Goal: Task Accomplishment & Management: Use online tool/utility

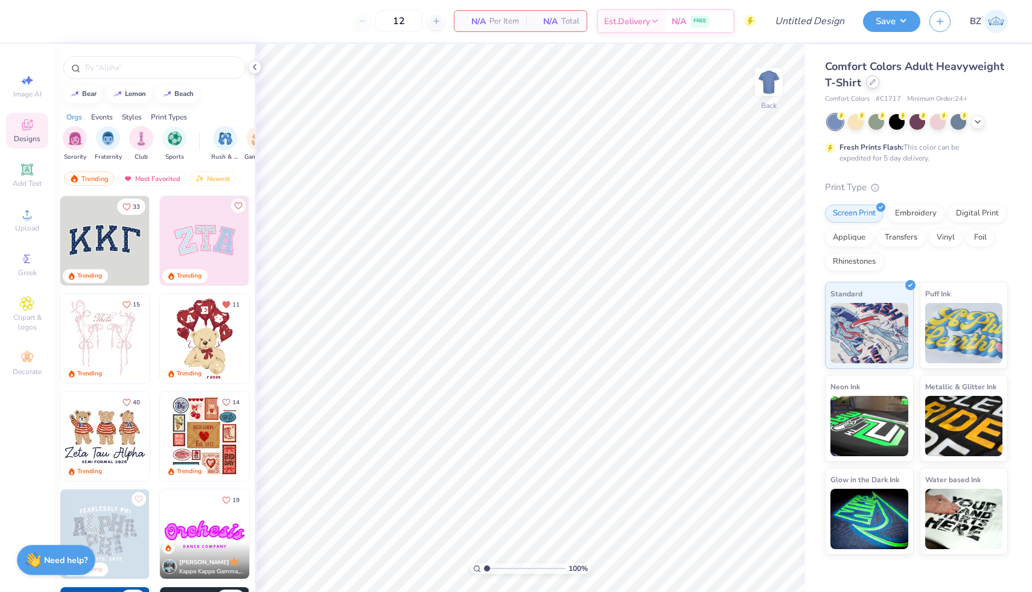
click at [870, 86] on div at bounding box center [872, 81] width 13 height 13
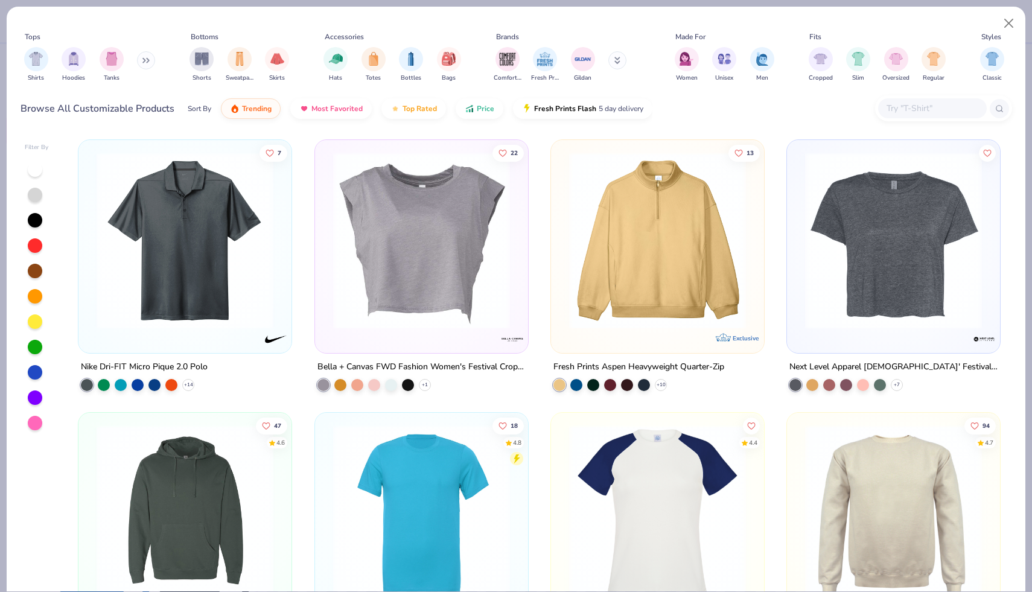
click at [145, 59] on icon at bounding box center [144, 61] width 2 height 4
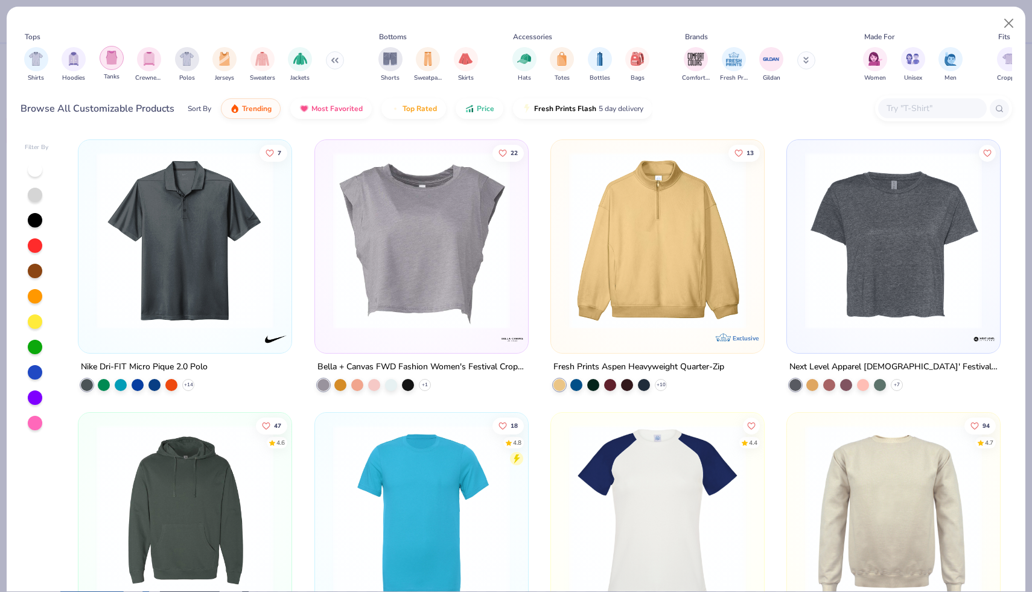
click at [110, 62] on img "filter for Tanks" at bounding box center [111, 58] width 13 height 14
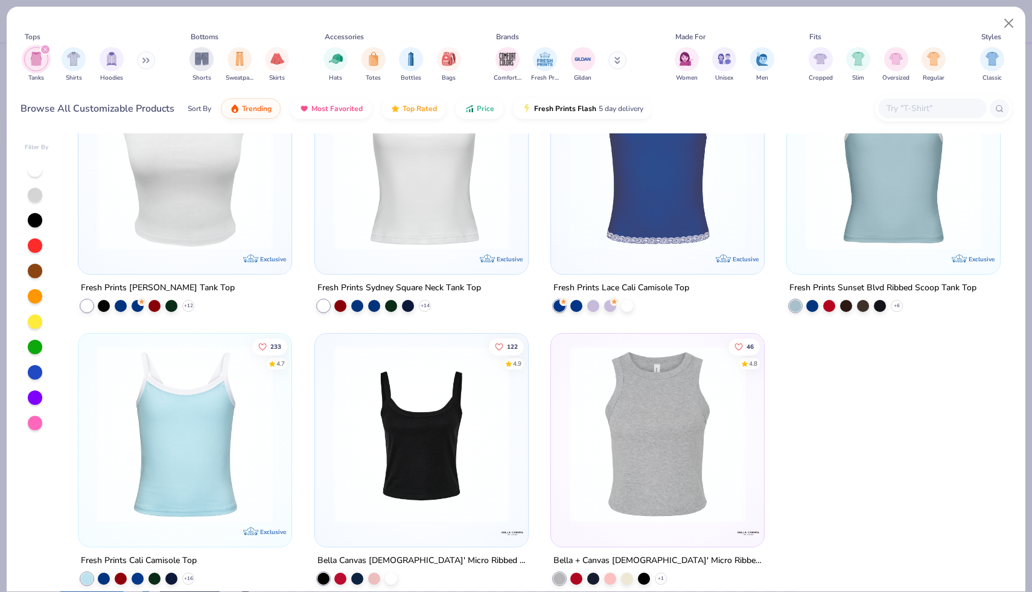
scroll to position [3094, 0]
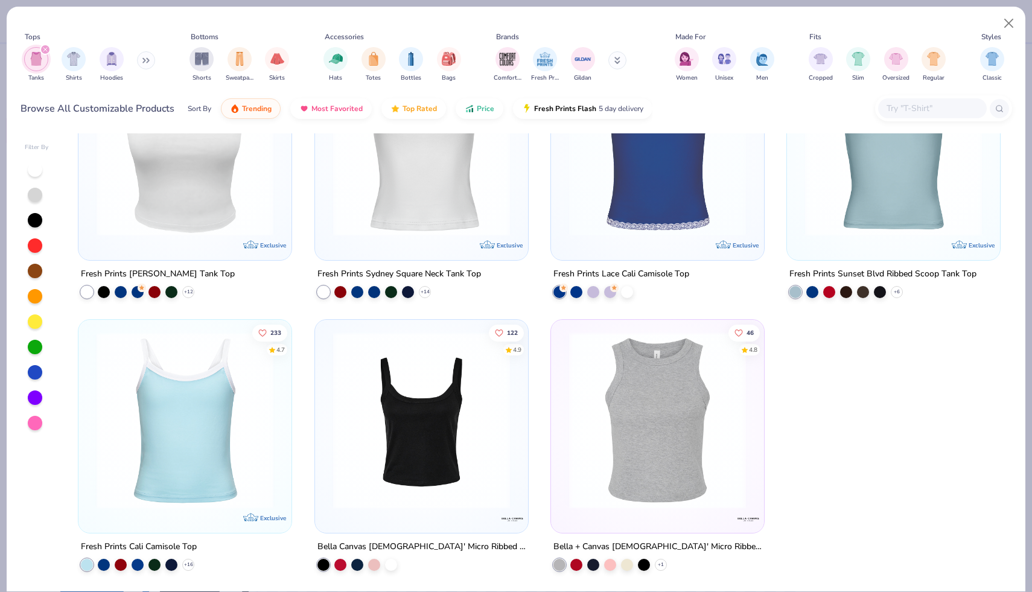
click at [265, 434] on img at bounding box center [184, 420] width 189 height 177
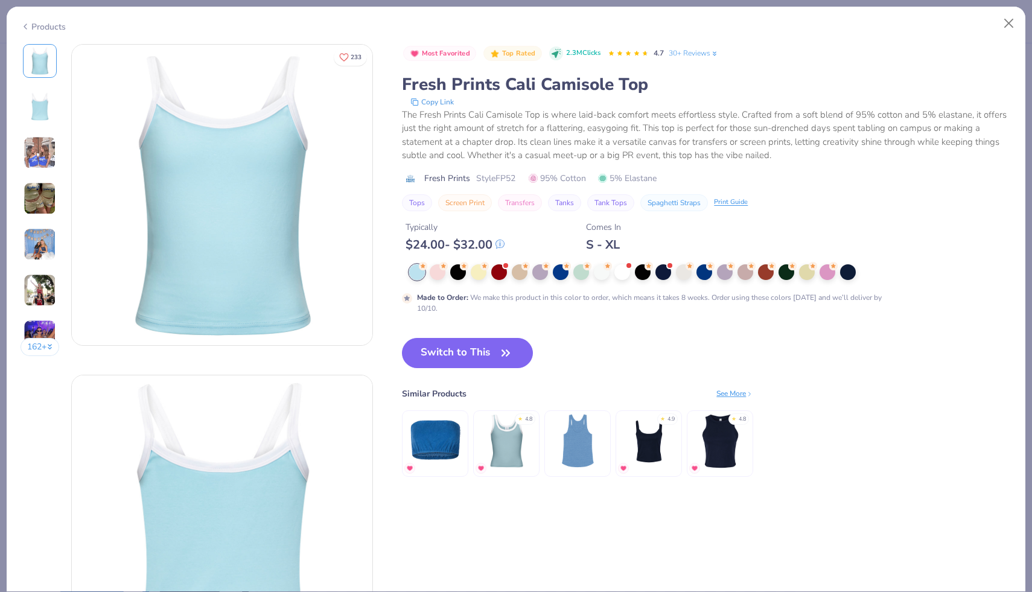
click at [42, 202] on img at bounding box center [40, 198] width 33 height 33
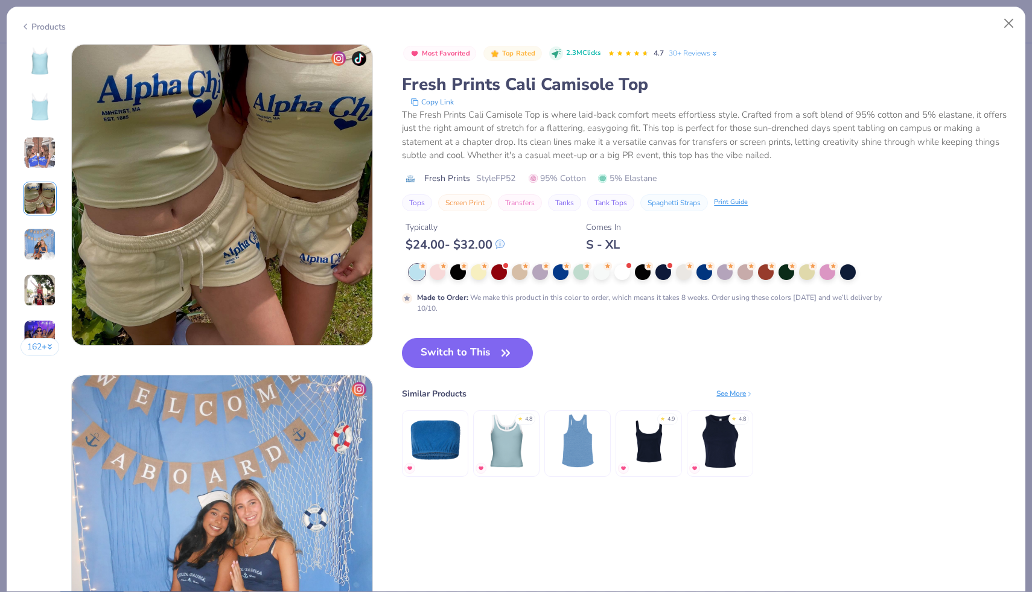
click at [45, 159] on img at bounding box center [40, 152] width 33 height 33
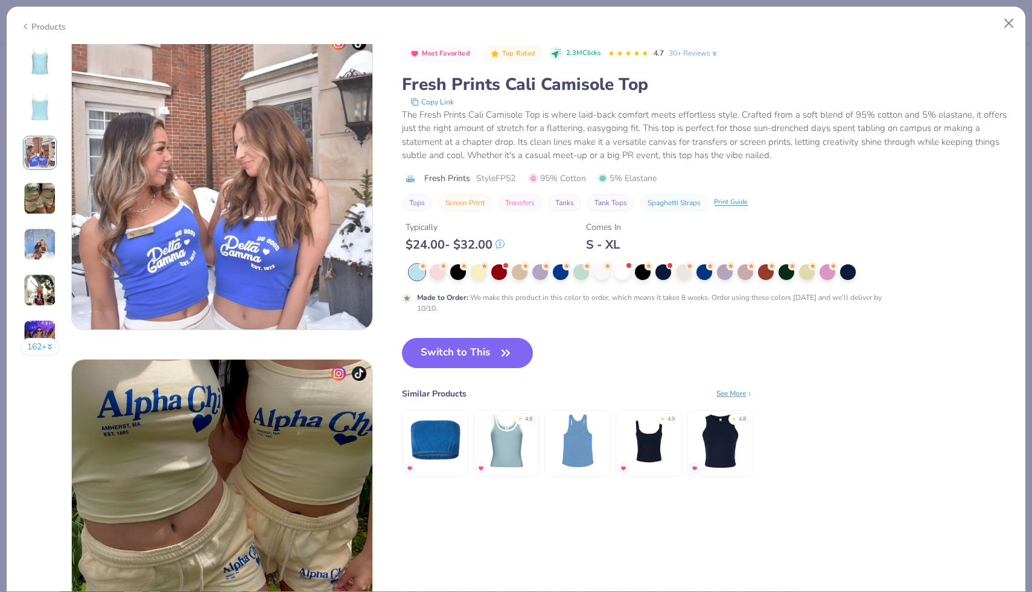
scroll to position [661, 0]
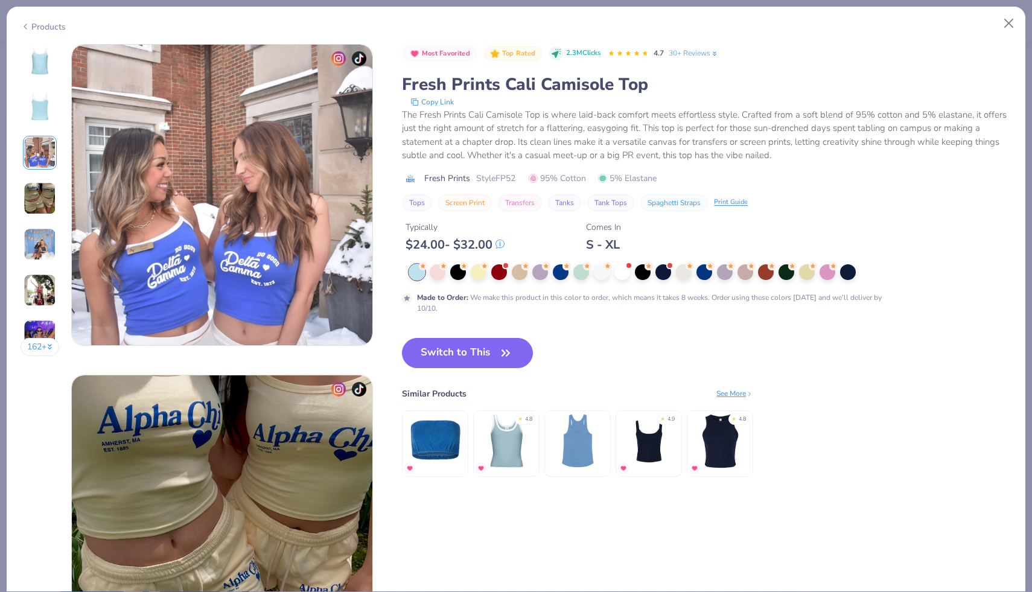
click at [40, 250] on img at bounding box center [40, 244] width 33 height 33
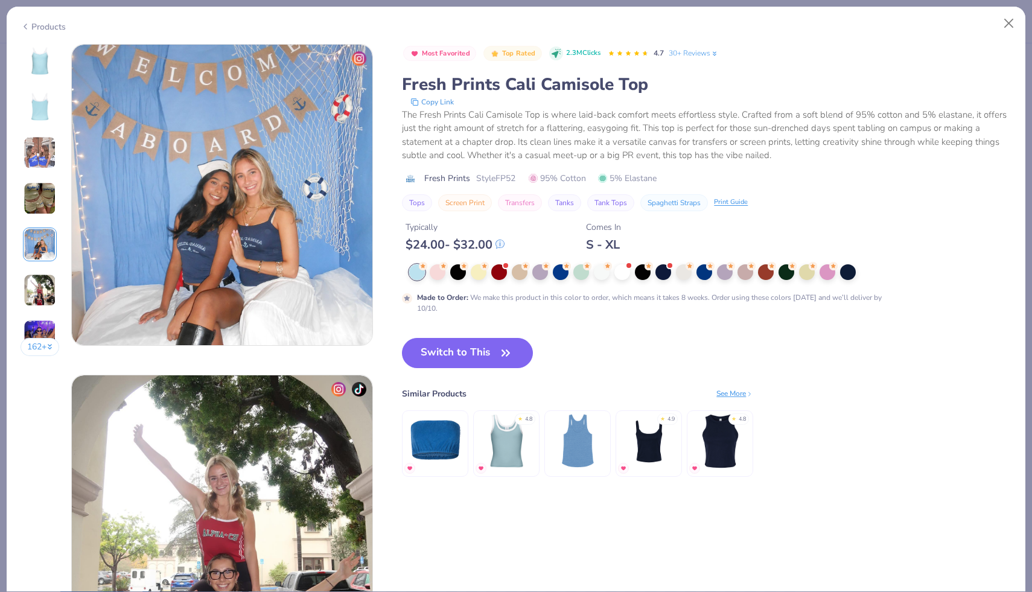
click at [39, 293] on img at bounding box center [40, 290] width 33 height 33
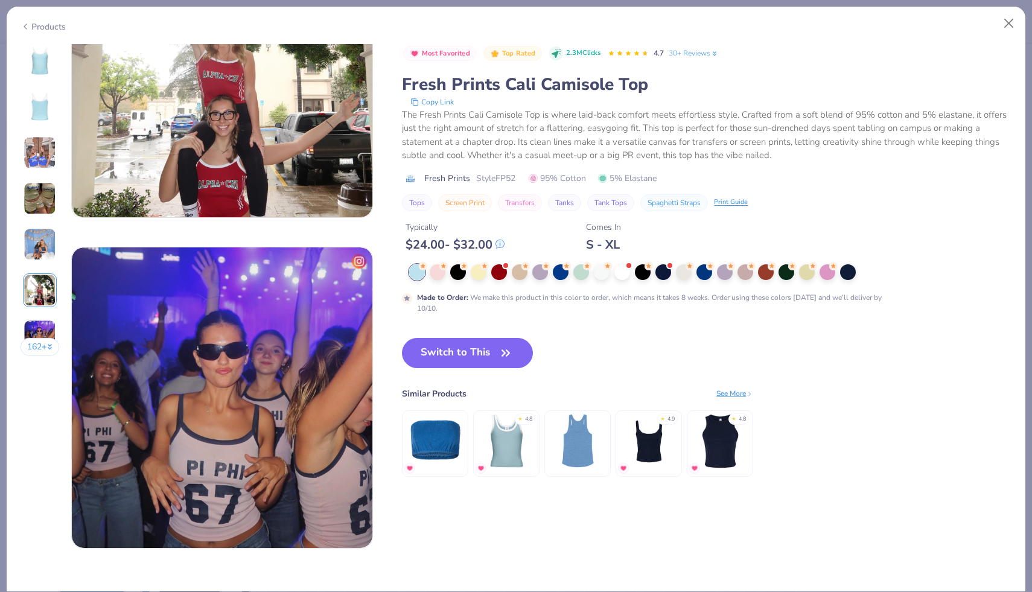
scroll to position [1920, 0]
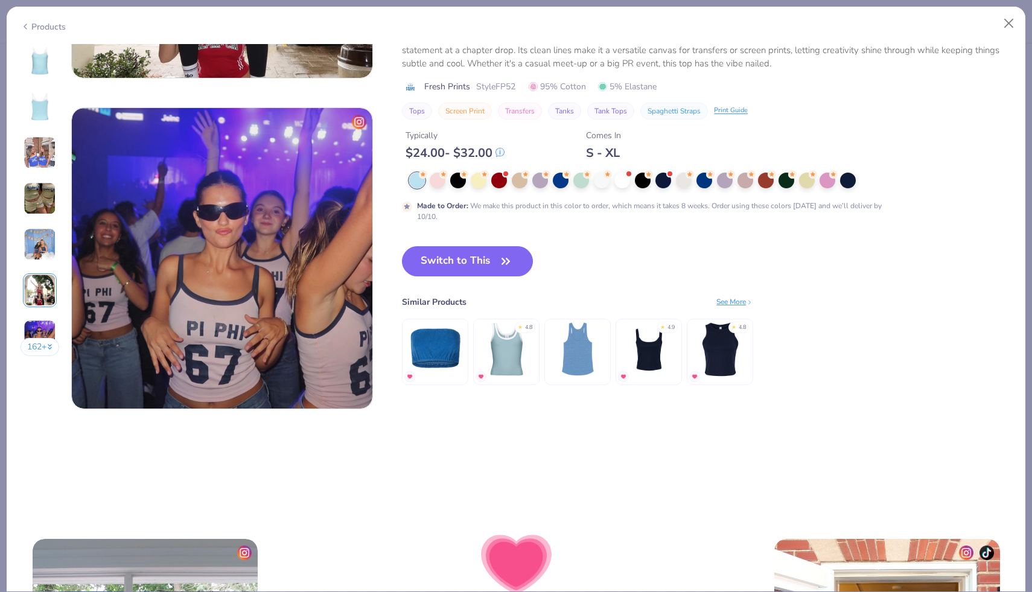
click at [43, 328] on img at bounding box center [40, 336] width 33 height 33
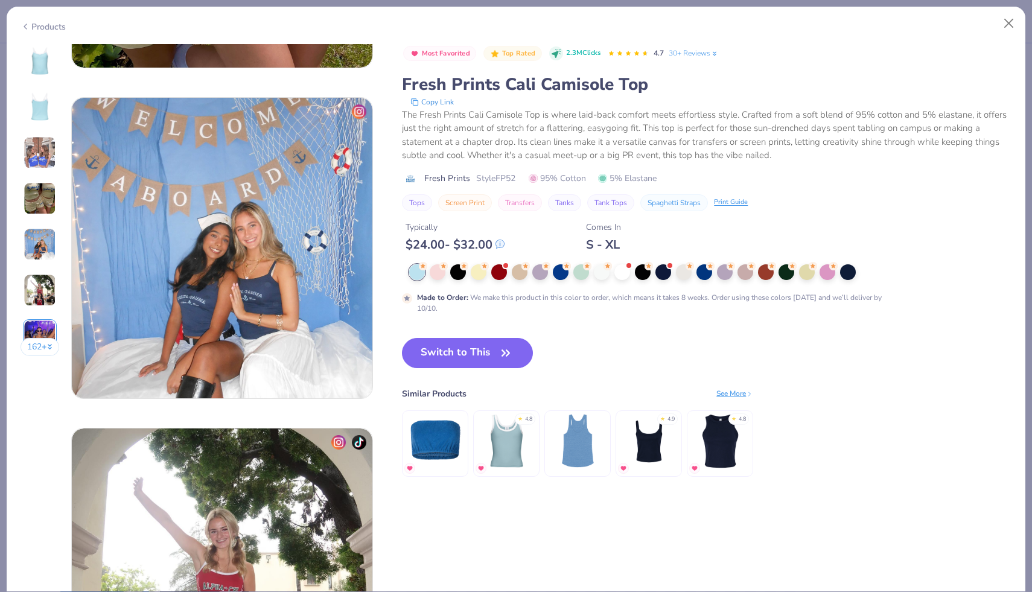
scroll to position [1036, 0]
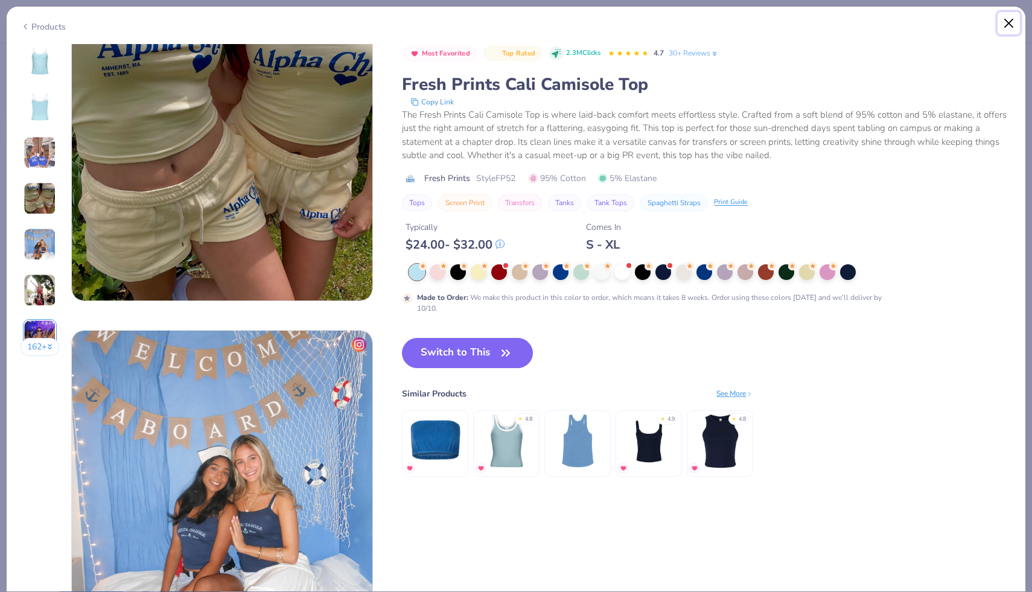
click at [1008, 28] on button "Close" at bounding box center [1008, 23] width 23 height 23
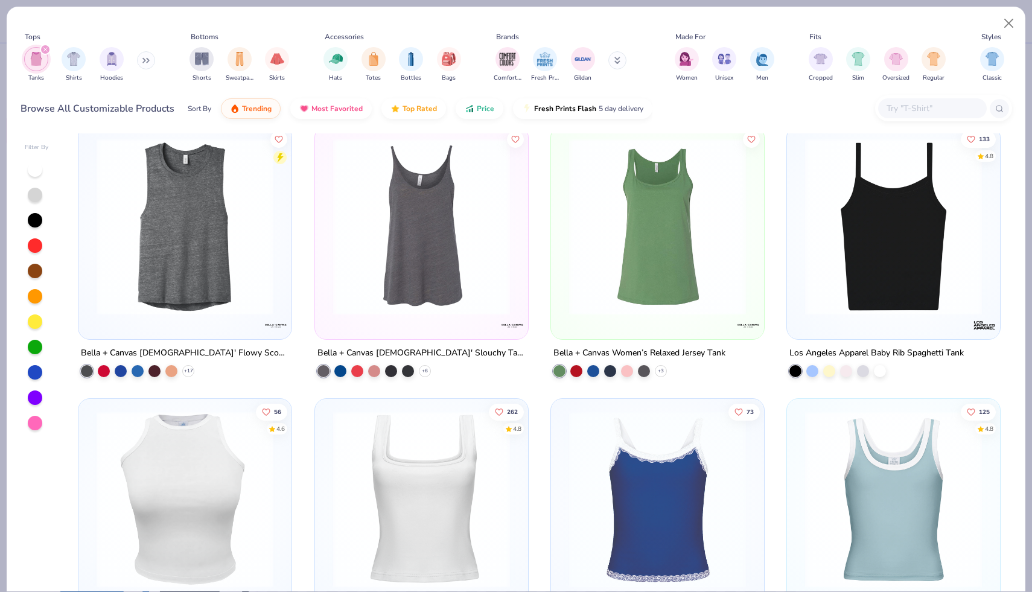
scroll to position [2731, 0]
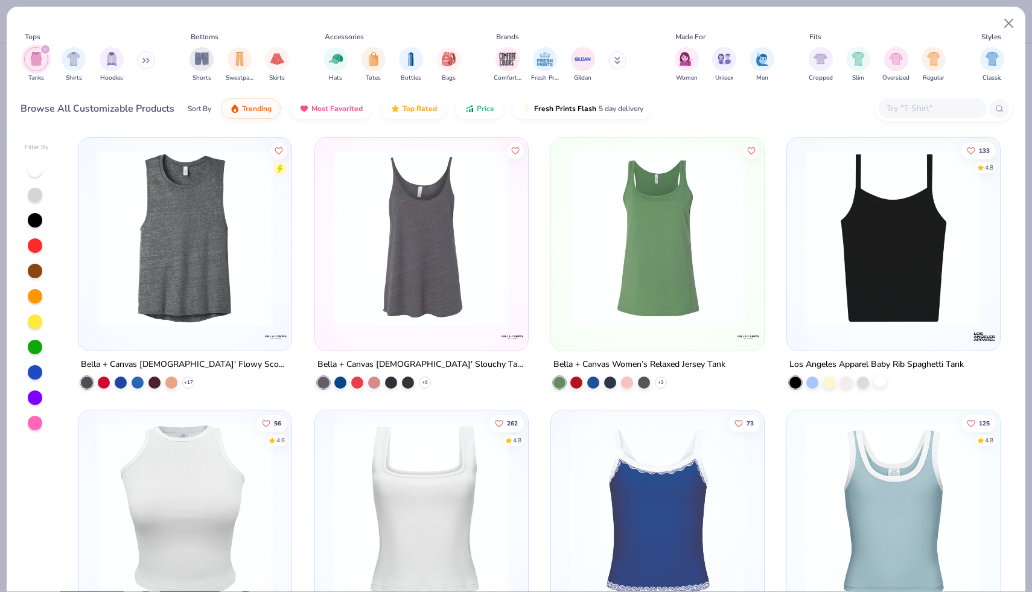
click at [877, 379] on div at bounding box center [880, 381] width 12 height 12
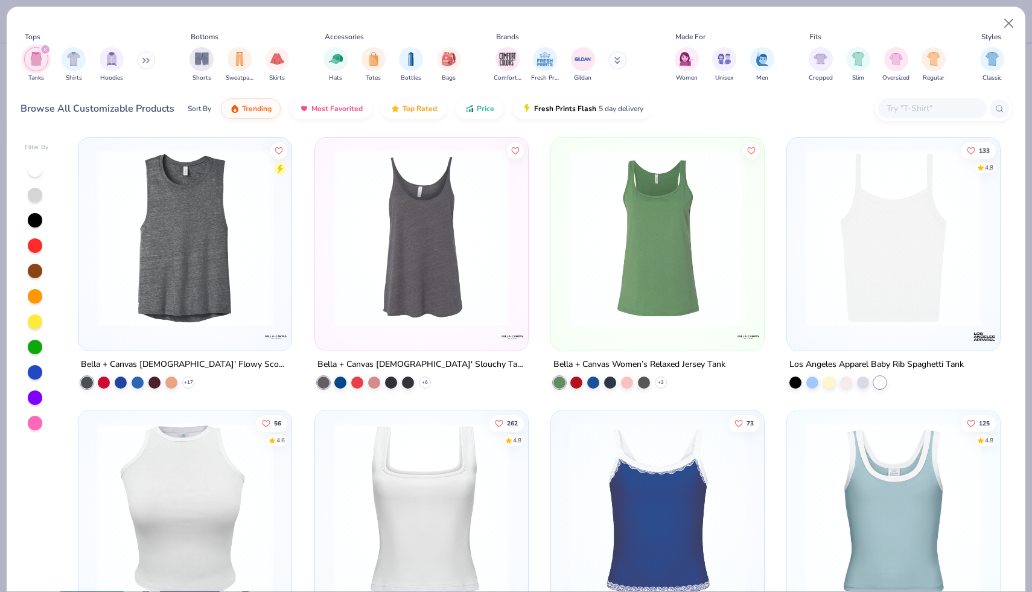
click at [860, 258] on img at bounding box center [893, 237] width 189 height 177
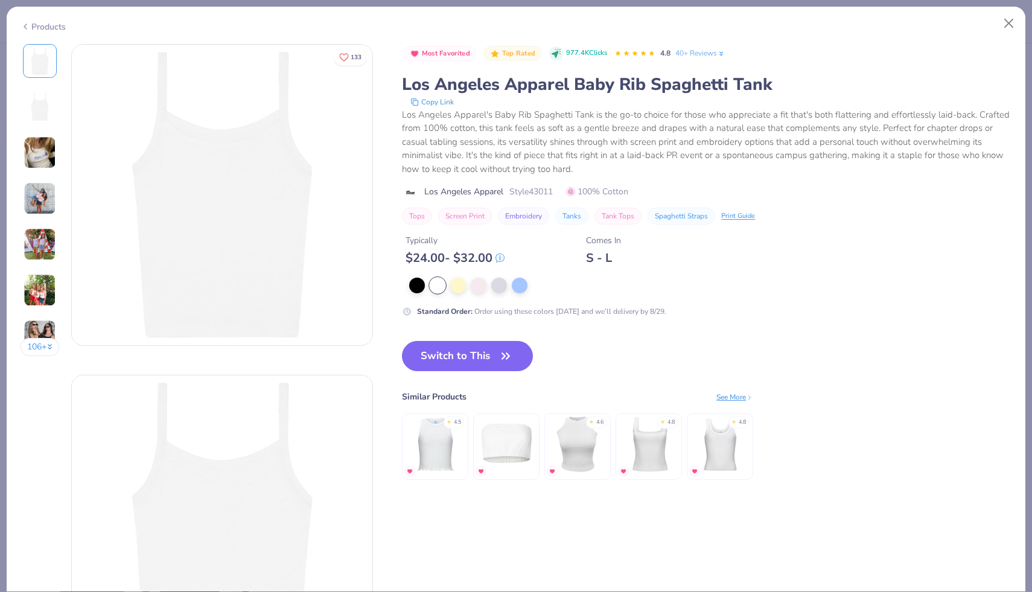
click at [51, 198] on img at bounding box center [40, 198] width 33 height 33
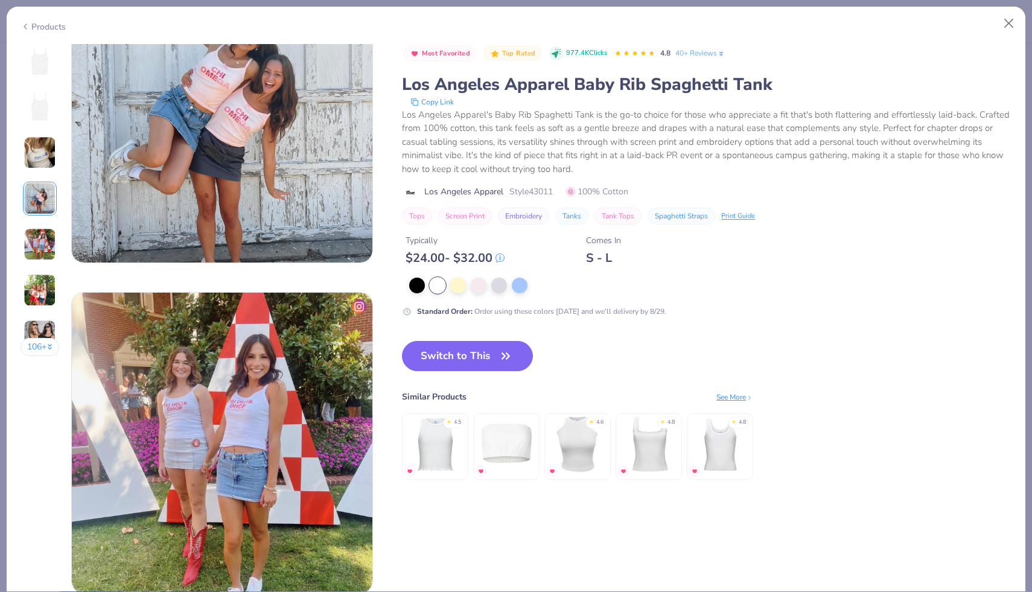
click at [43, 299] on img at bounding box center [40, 290] width 33 height 33
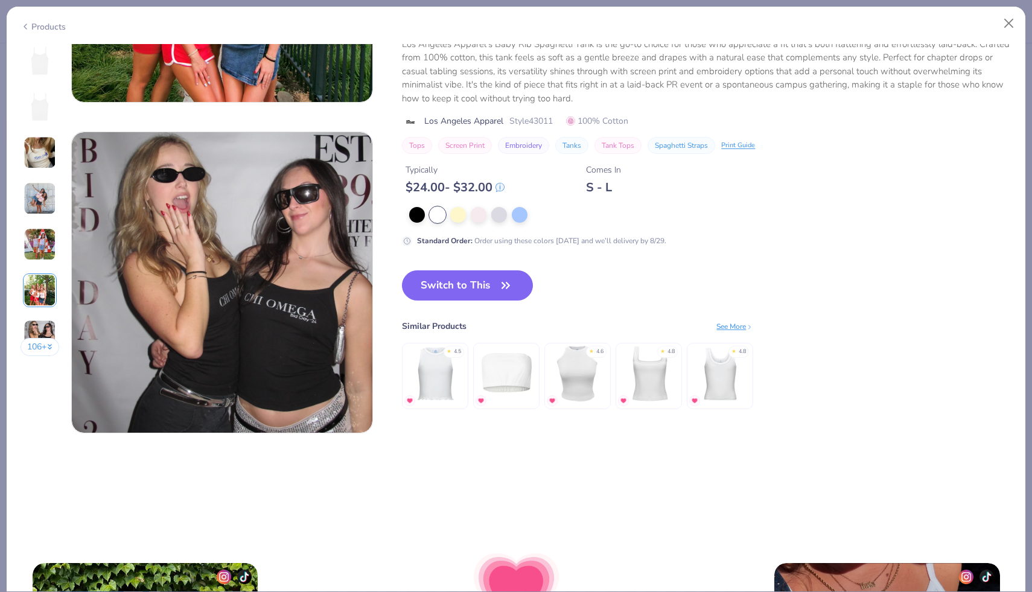
click at [46, 351] on button "106 +" at bounding box center [40, 347] width 39 height 18
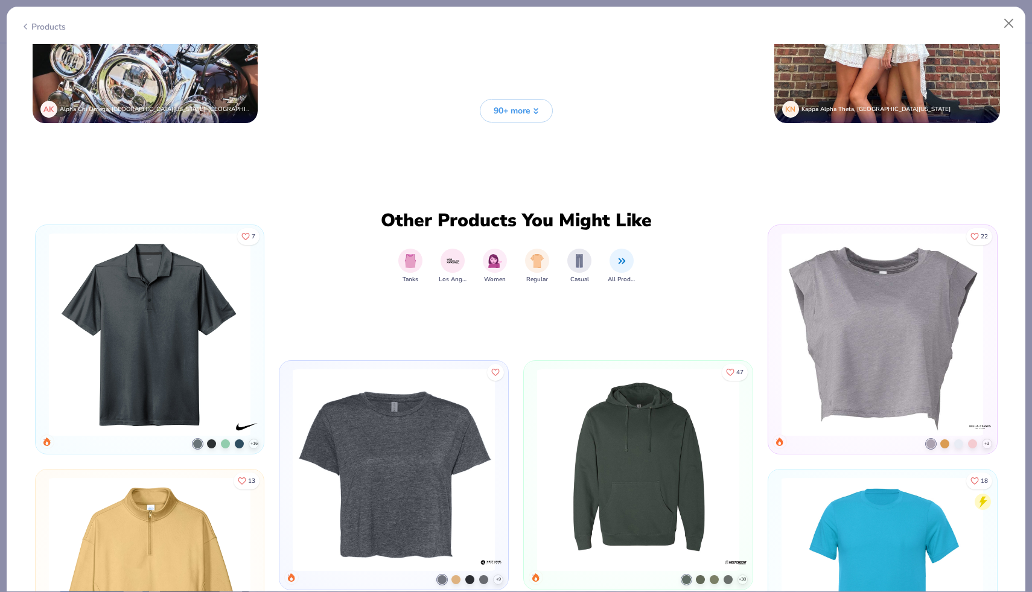
scroll to position [3353, 0]
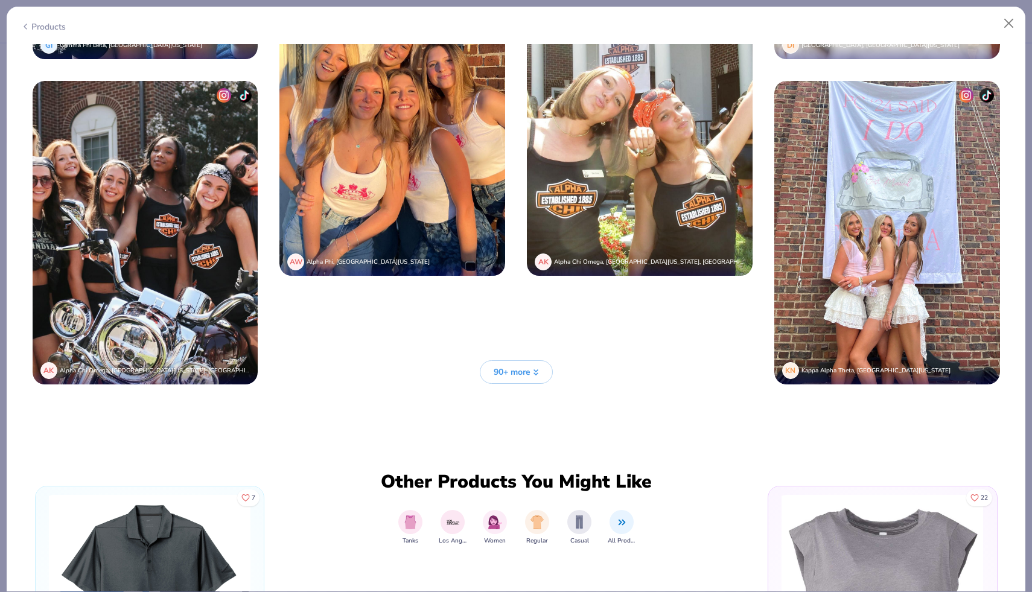
click at [512, 367] on span "90+ more" at bounding box center [511, 372] width 37 height 13
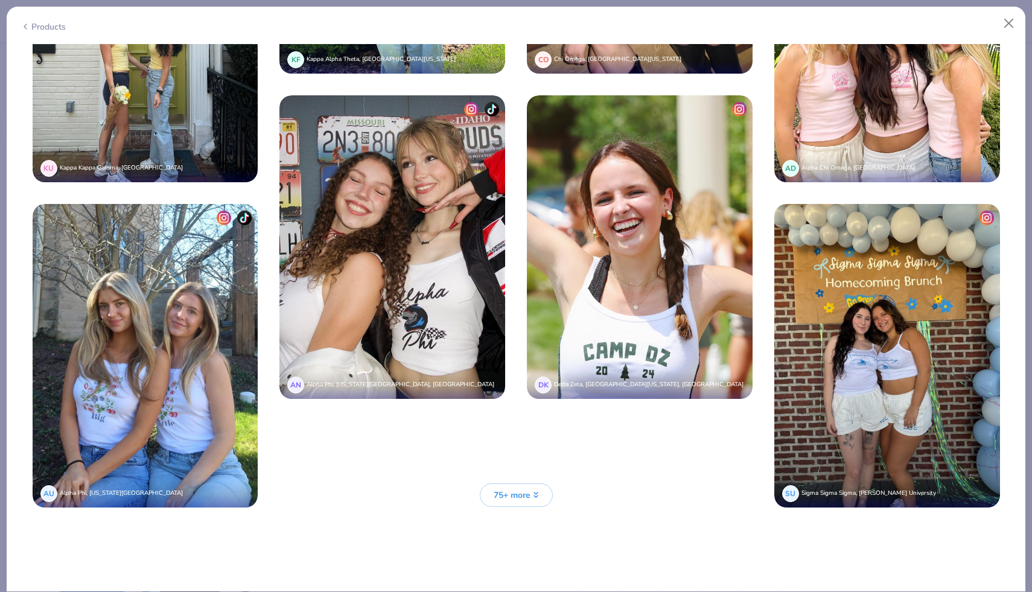
scroll to position [4550, 0]
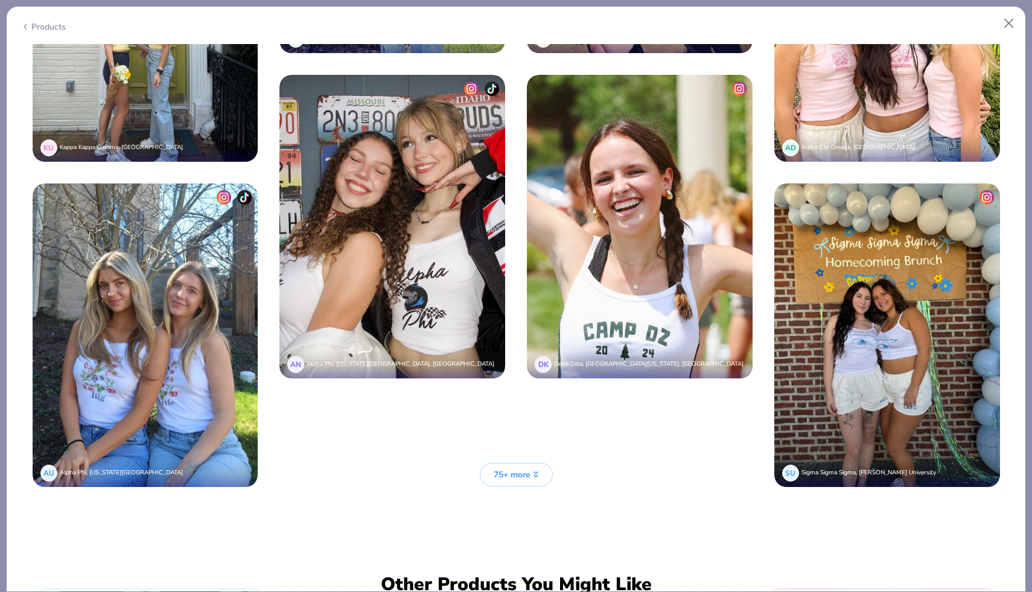
click at [497, 468] on span "75+ more" at bounding box center [511, 474] width 37 height 13
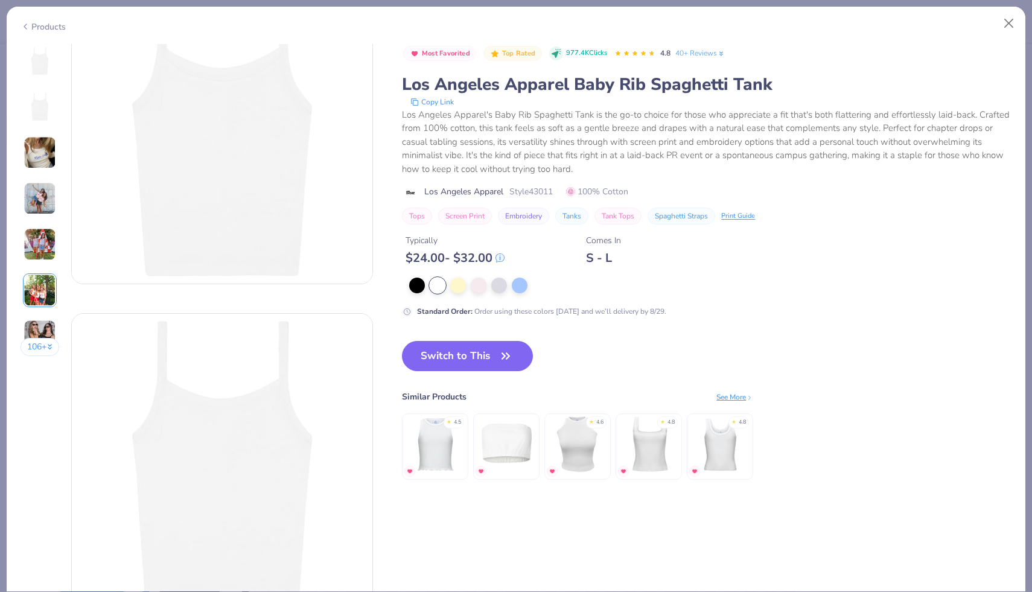
scroll to position [0, 0]
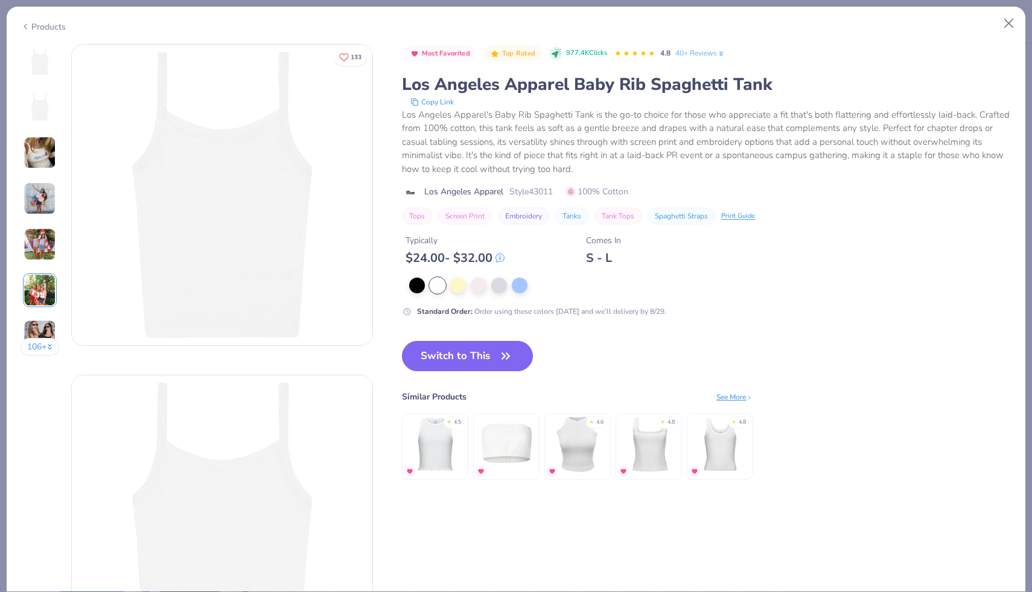
click at [501, 349] on icon "button" at bounding box center [505, 355] width 17 height 17
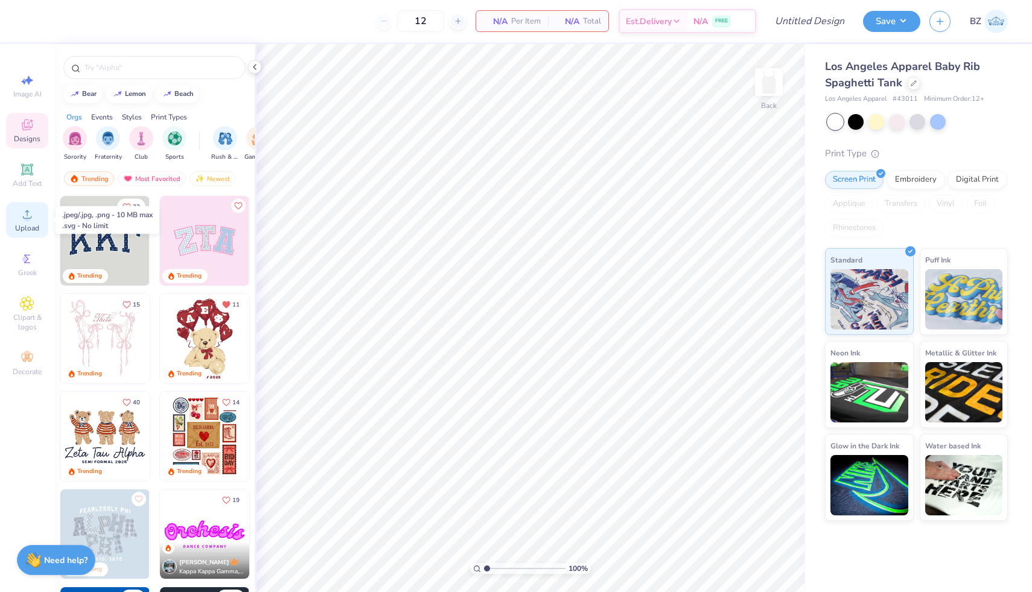
click at [23, 221] on icon at bounding box center [27, 214] width 14 height 14
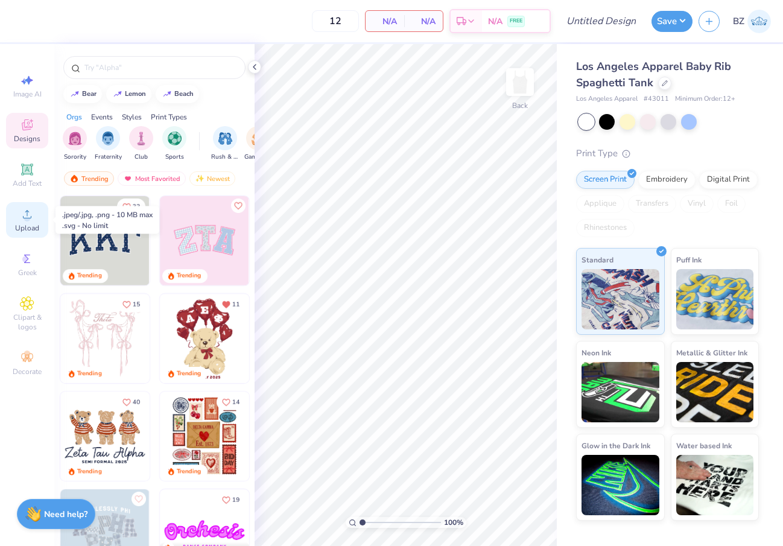
click at [19, 222] on div "Upload" at bounding box center [27, 220] width 42 height 36
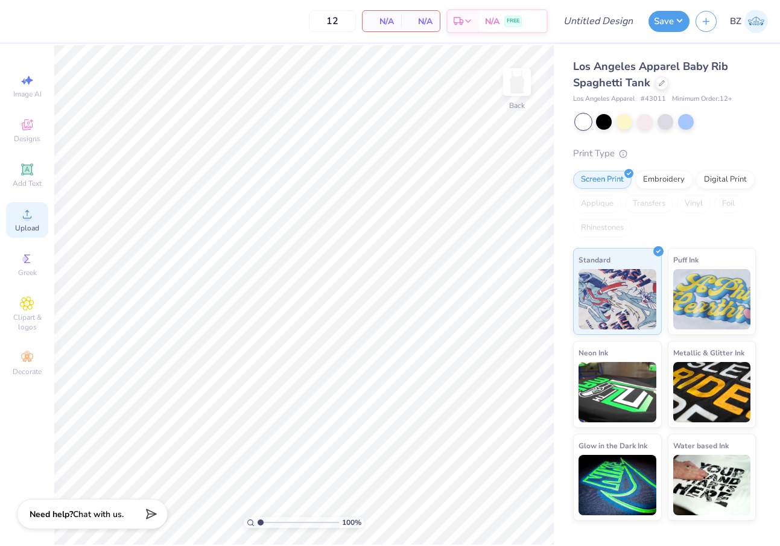
click at [27, 219] on circle at bounding box center [27, 218] width 7 height 7
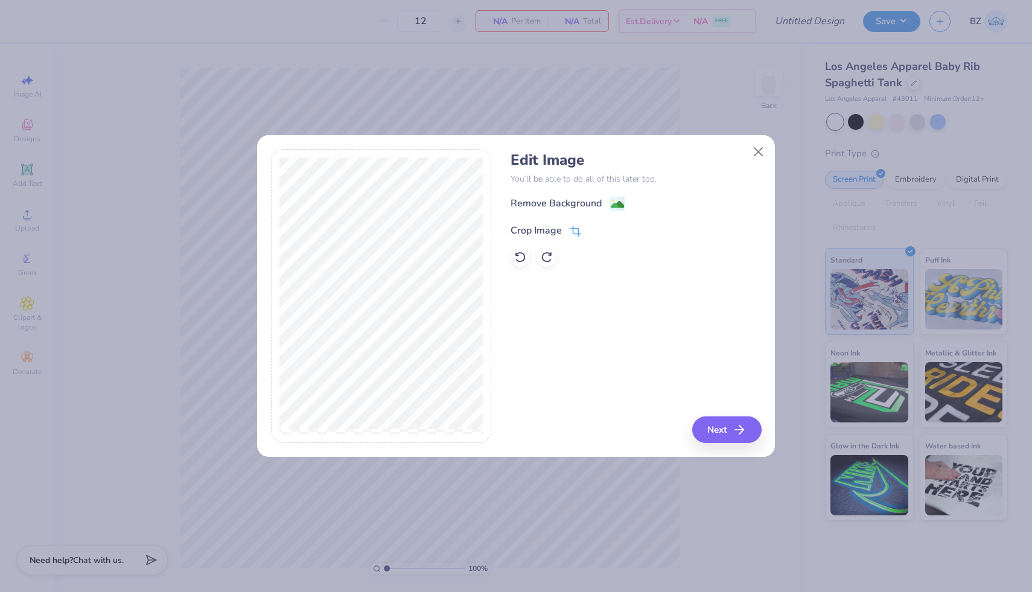
click at [577, 233] on icon at bounding box center [577, 230] width 8 height 8
click at [592, 229] on icon at bounding box center [595, 229] width 7 height 7
click at [614, 205] on image at bounding box center [617, 205] width 13 height 13
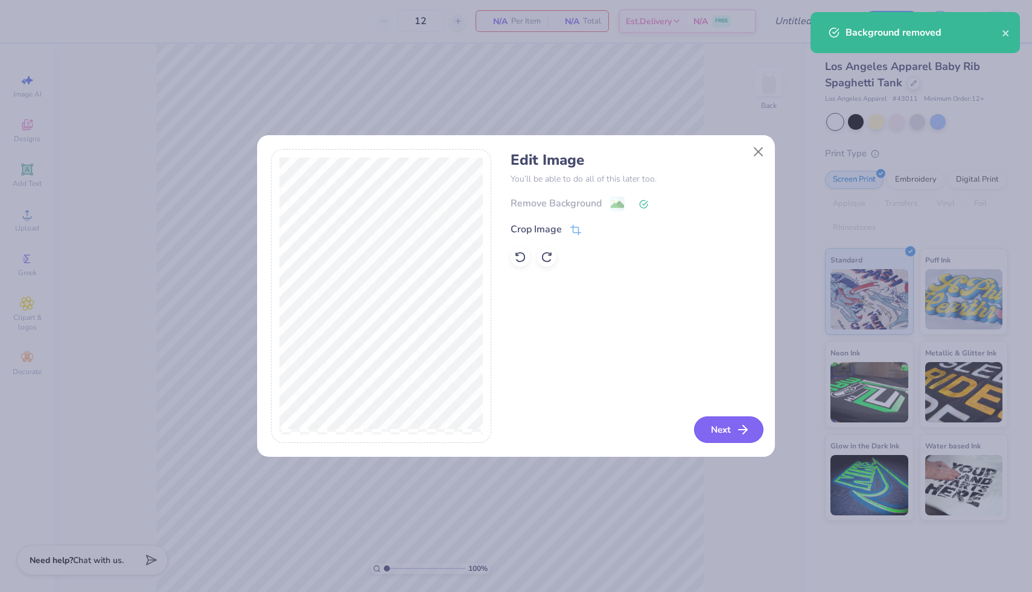
click at [714, 427] on button "Next" at bounding box center [728, 429] width 69 height 27
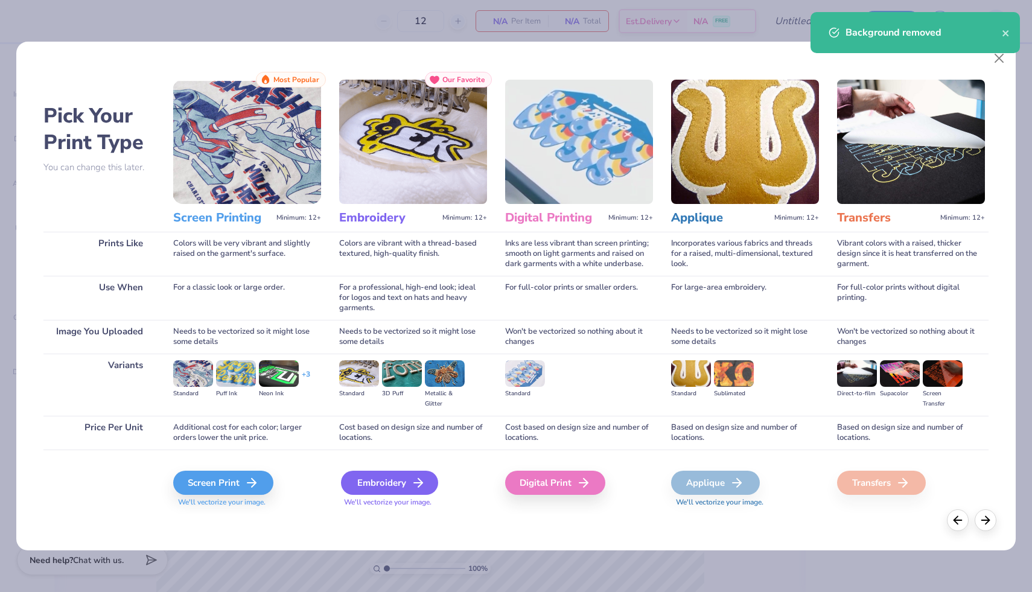
click at [419, 477] on icon at bounding box center [418, 482] width 14 height 14
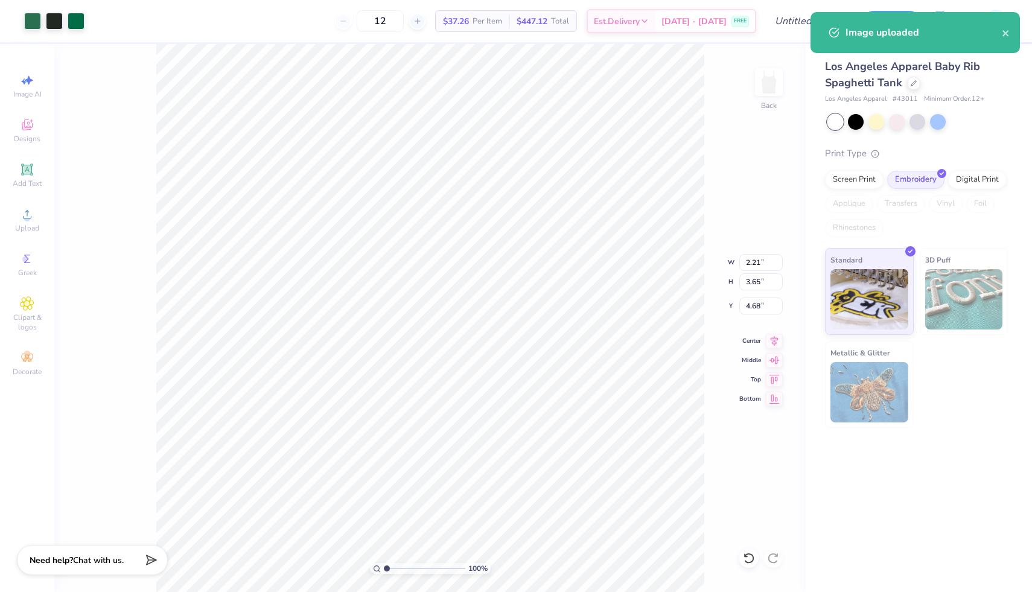
type input "3.77"
type input "6.23"
type input "2.09"
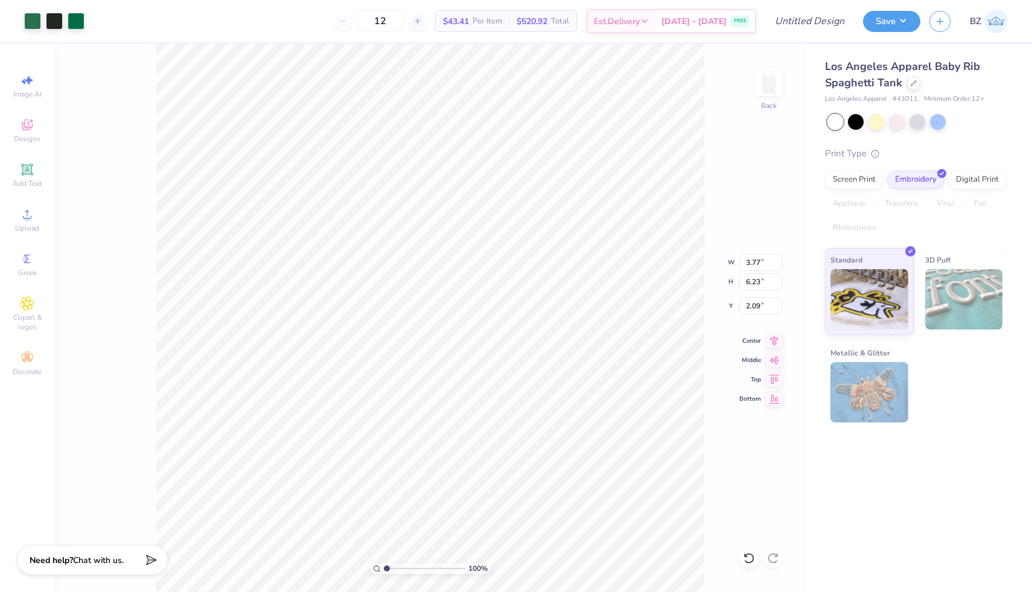
type input "5.62"
type input "9.29"
type input "2.10"
click at [30, 167] on icon at bounding box center [26, 169] width 9 height 9
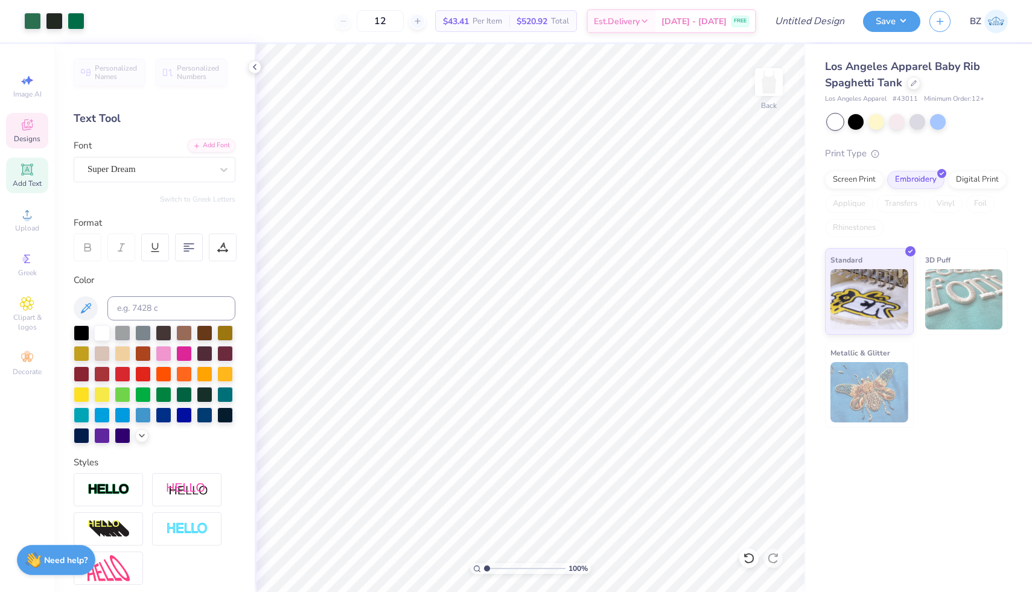
click at [33, 130] on icon at bounding box center [27, 125] width 14 height 14
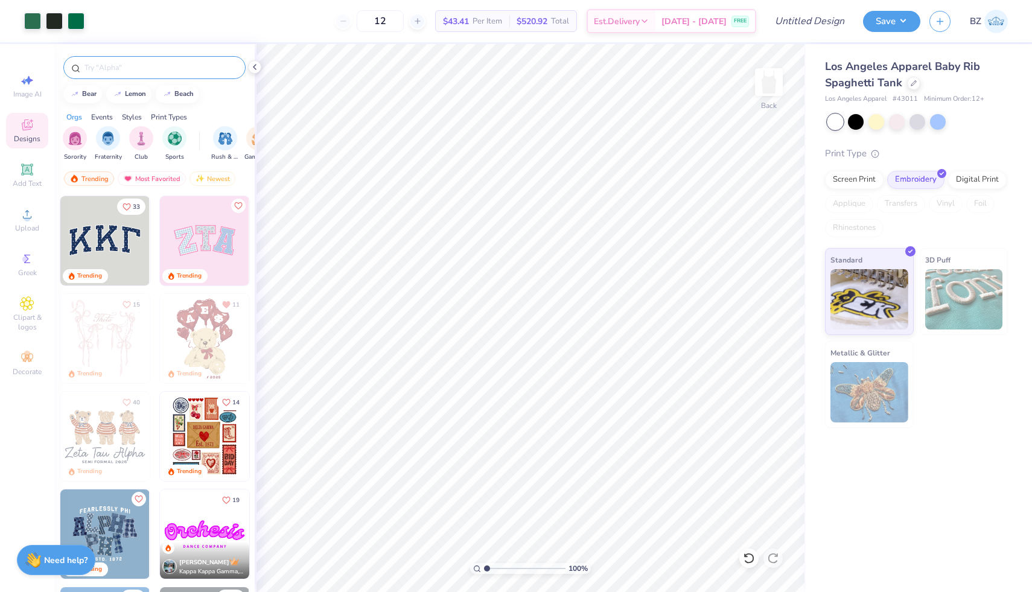
click at [144, 66] on input "text" at bounding box center [160, 68] width 154 height 12
type input "shell"
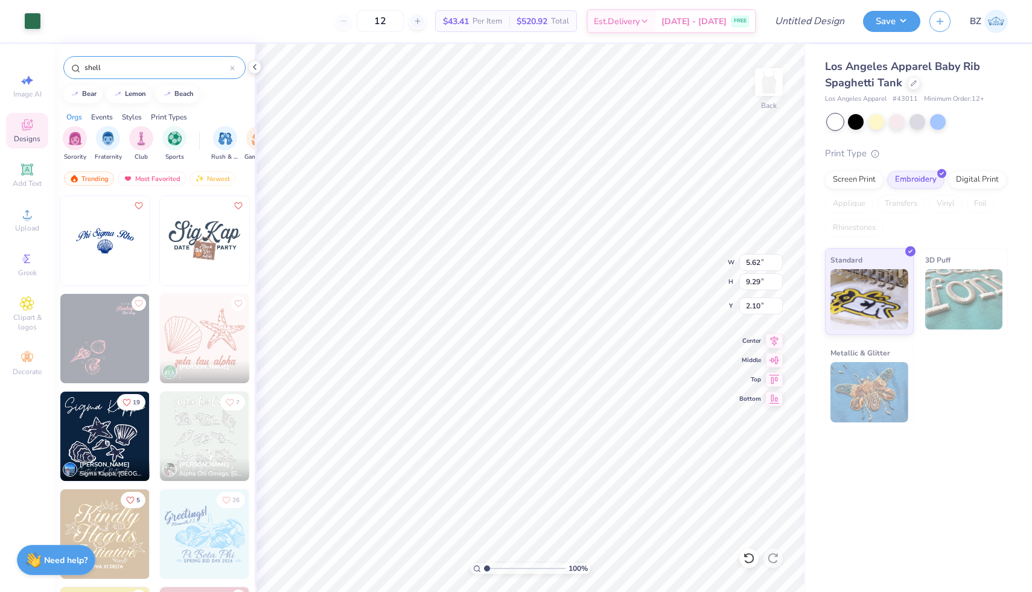
type input "2.63"
type input "4.35"
click at [744, 560] on icon at bounding box center [748, 558] width 10 height 11
type input "5.62"
type input "9.29"
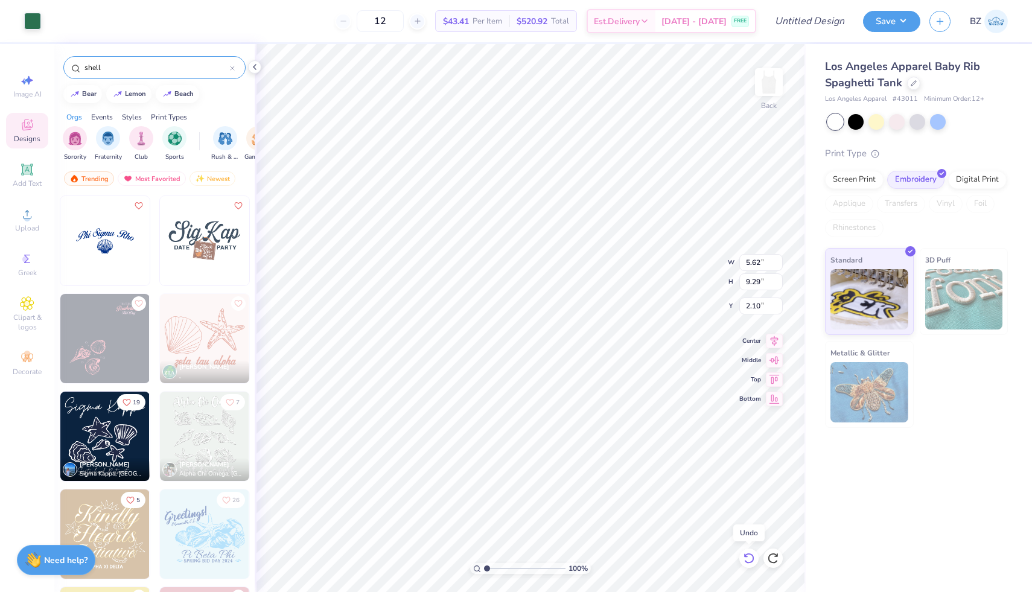
click at [744, 560] on icon at bounding box center [748, 558] width 10 height 11
type input "3.84"
type input "1.11"
type input "5.94"
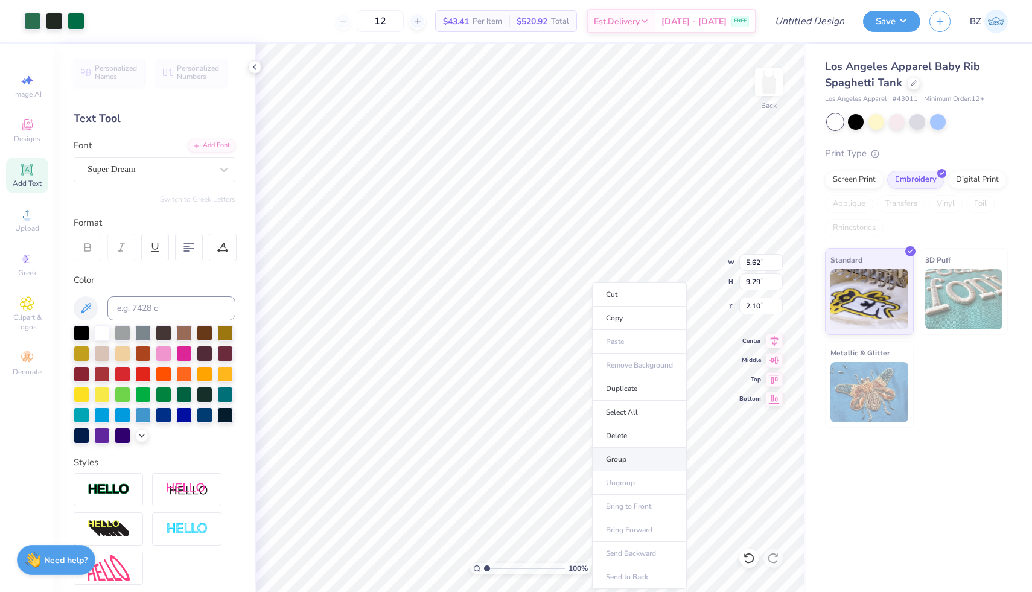
click at [629, 455] on li "Group" at bounding box center [639, 460] width 95 height 24
type input "0.24"
type input "0.26"
type input "6.94"
click at [216, 180] on div at bounding box center [224, 169] width 22 height 24
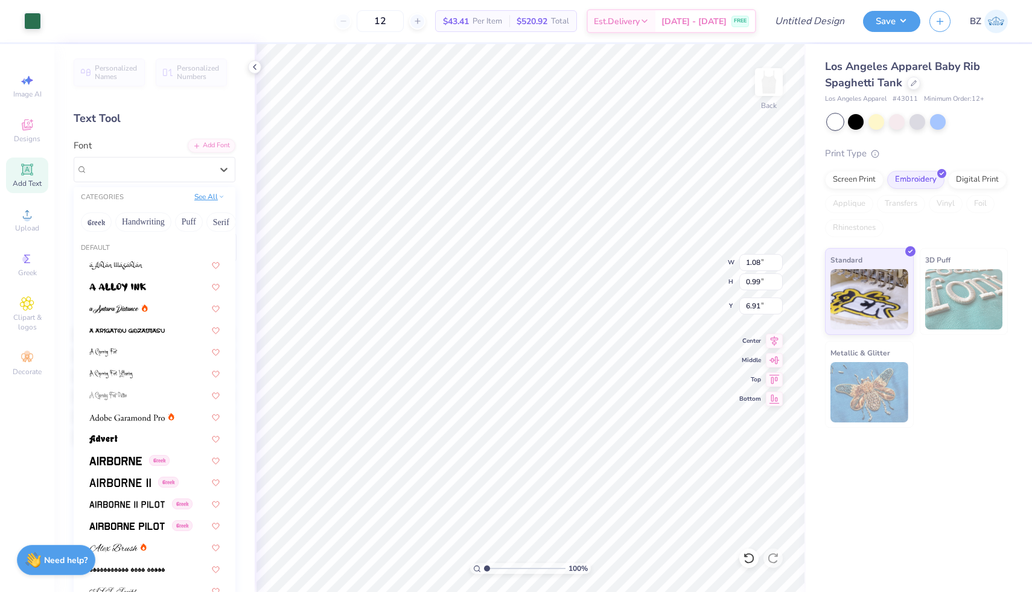
click at [211, 196] on button "See All" at bounding box center [209, 197] width 37 height 12
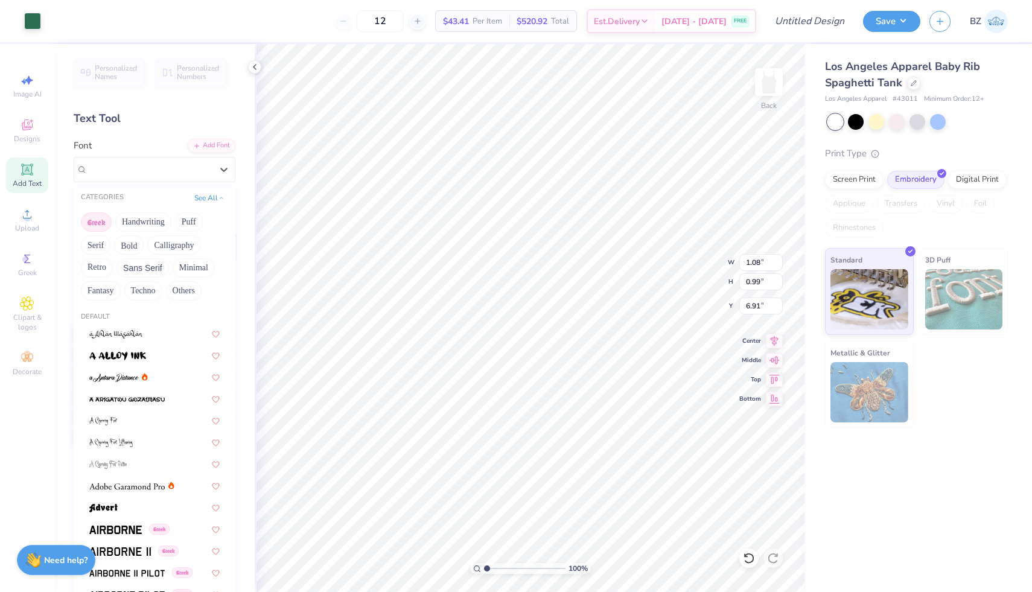
click at [105, 217] on button "Greek" at bounding box center [96, 221] width 31 height 19
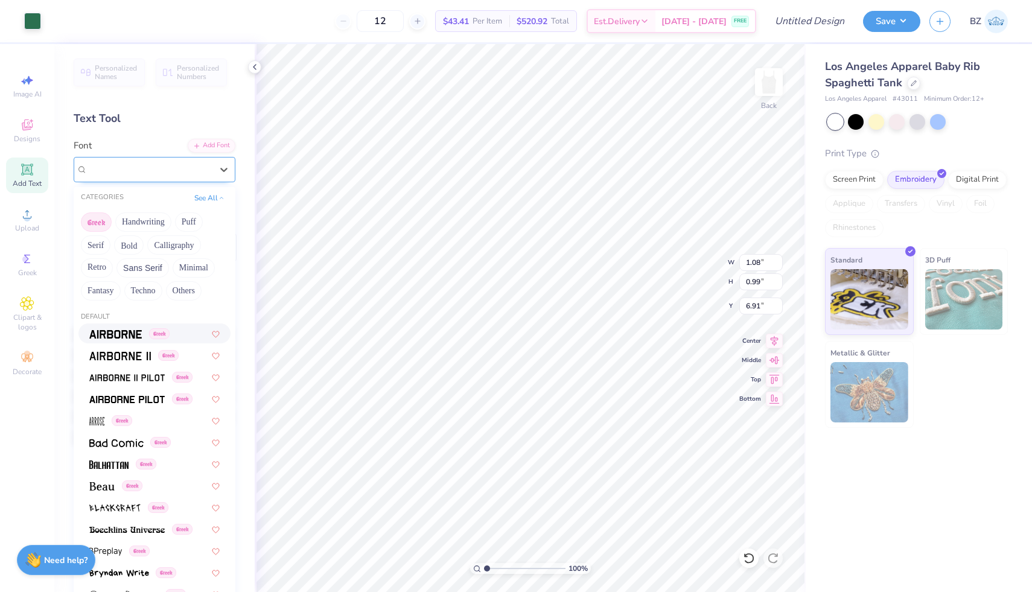
type input "K"
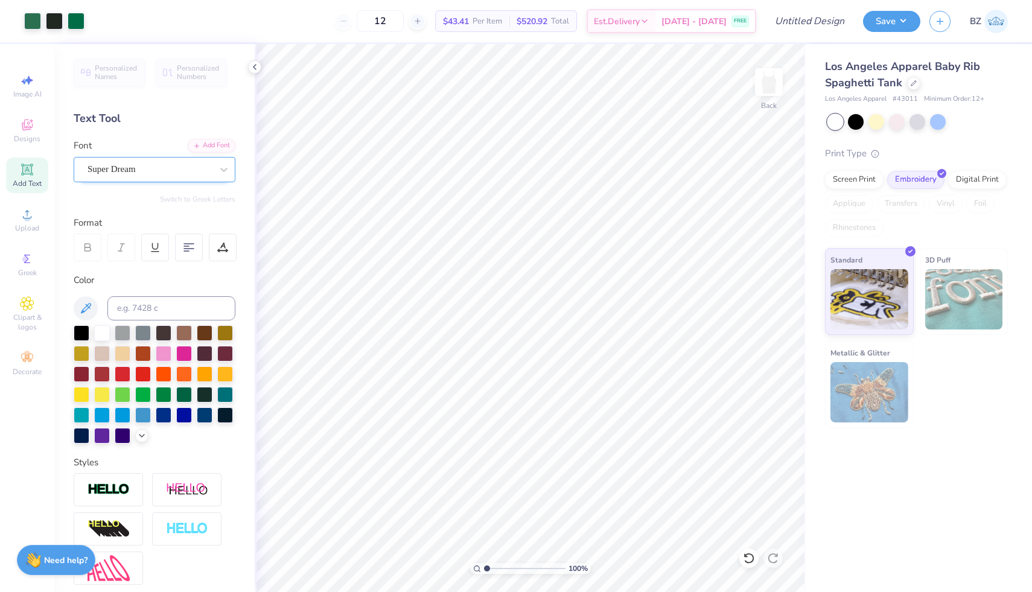
click at [153, 180] on div "Super Dream" at bounding box center [155, 169] width 162 height 25
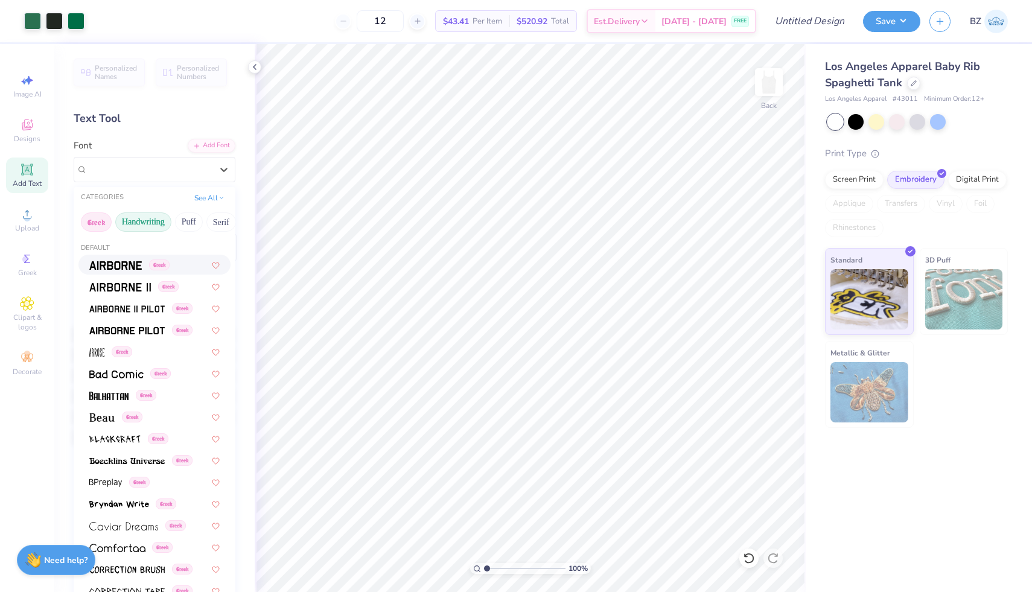
click at [148, 217] on button "Handwriting" at bounding box center [143, 221] width 56 height 19
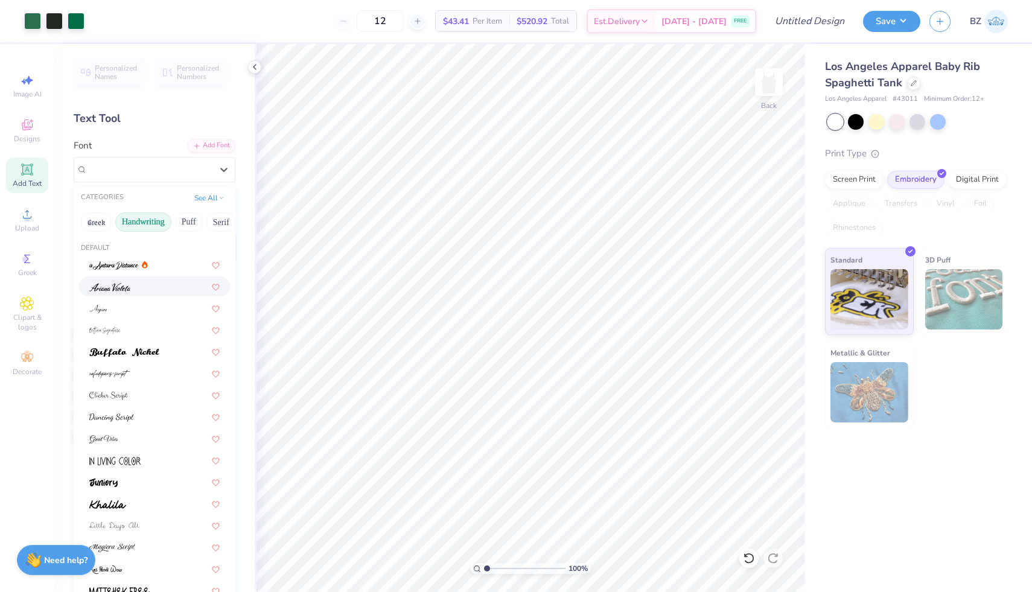
click at [127, 277] on div at bounding box center [154, 286] width 152 height 20
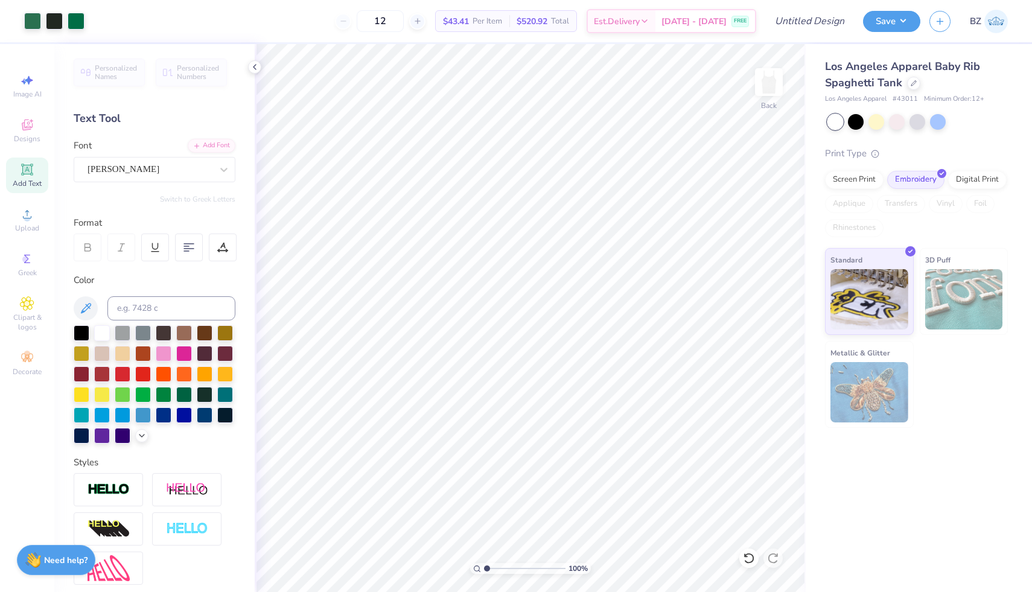
click at [133, 167] on div "[PERSON_NAME]" at bounding box center [149, 169] width 127 height 19
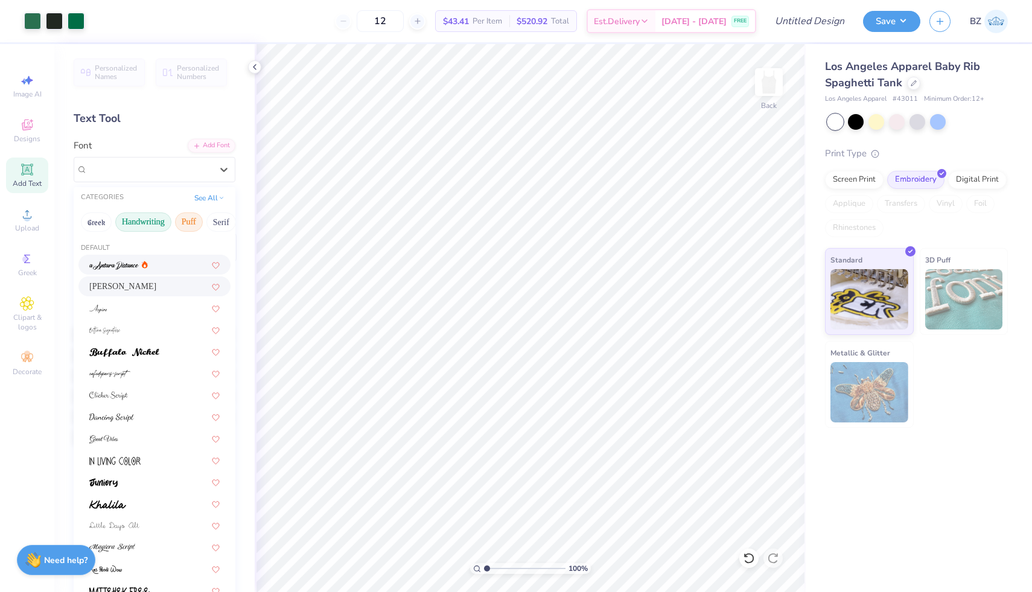
click at [187, 222] on button "Puff" at bounding box center [189, 221] width 28 height 19
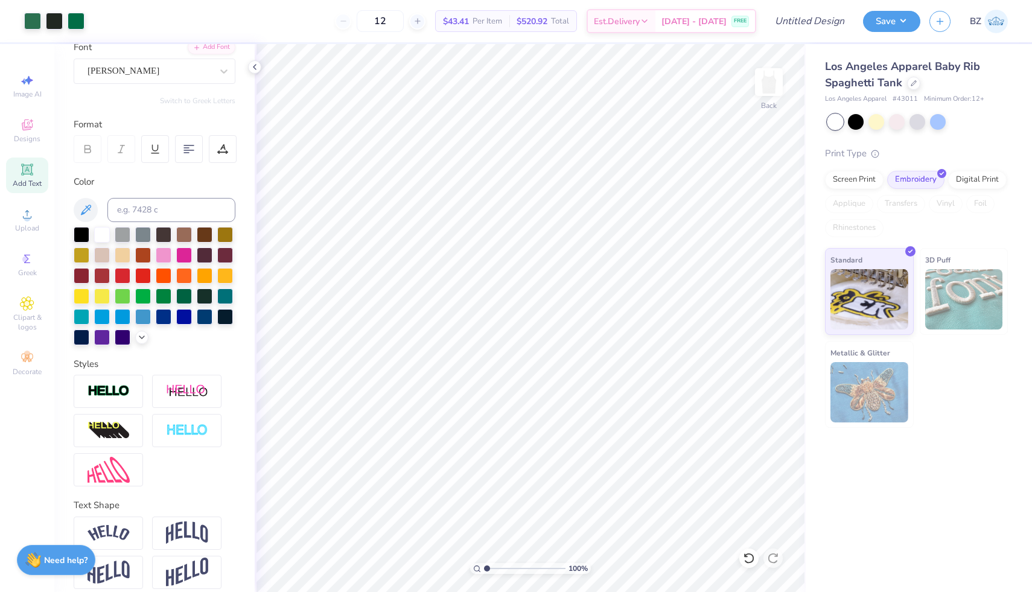
scroll to position [109, 0]
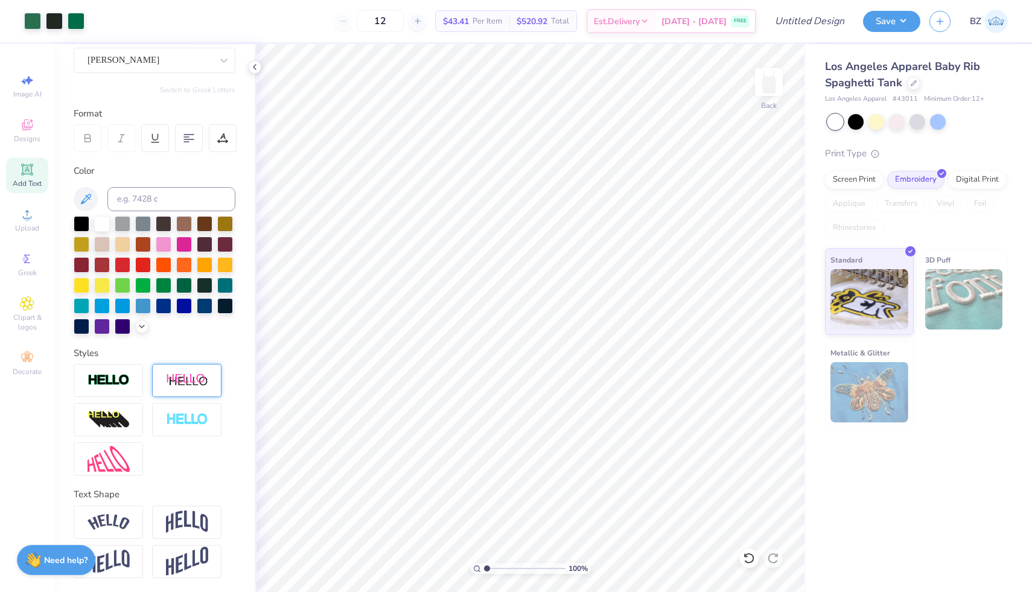
click at [167, 382] on img at bounding box center [187, 380] width 42 height 15
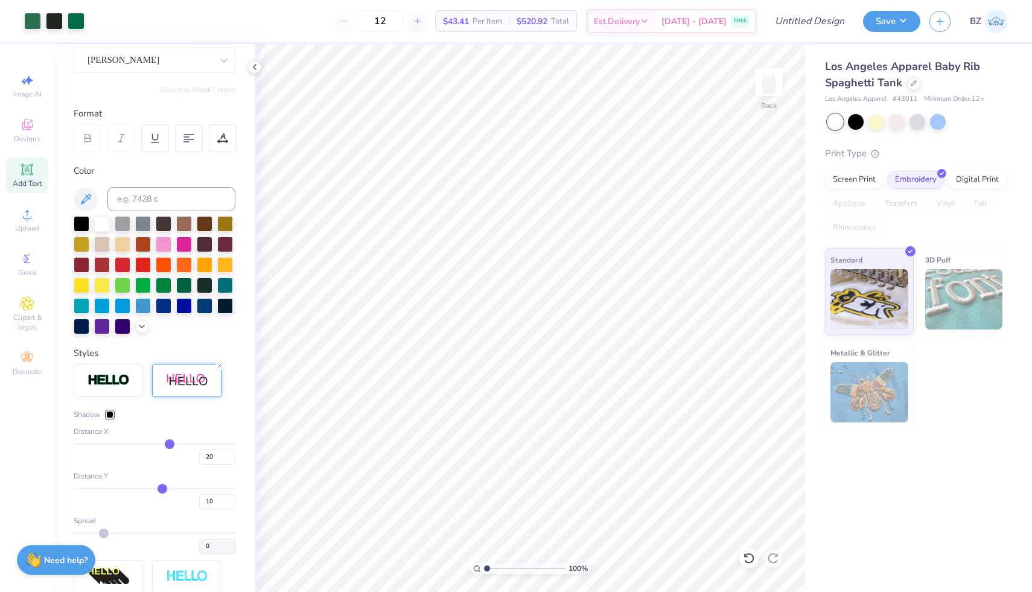
scroll to position [0, 0]
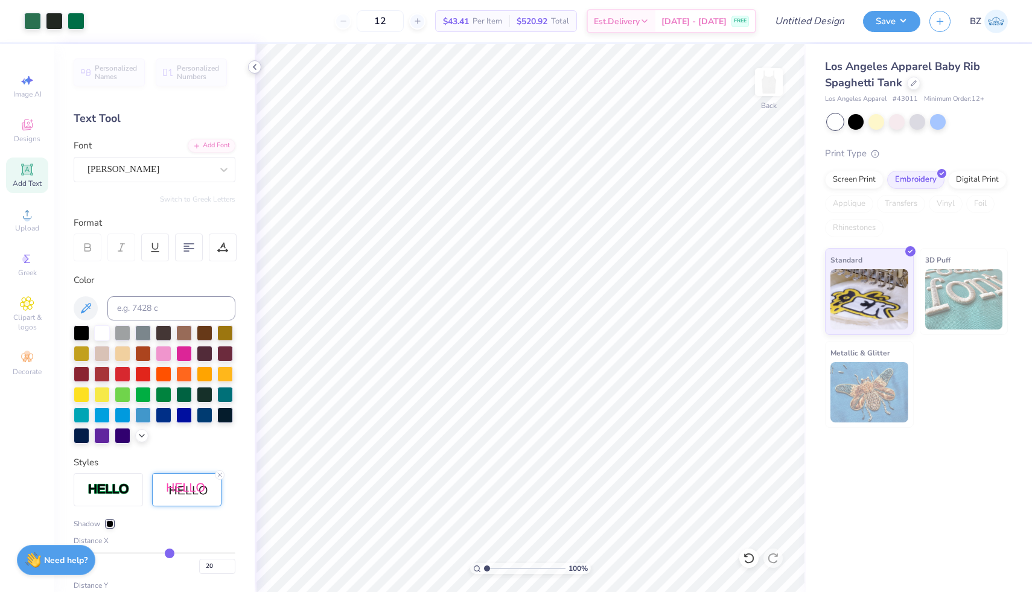
click at [250, 66] on icon at bounding box center [255, 67] width 10 height 10
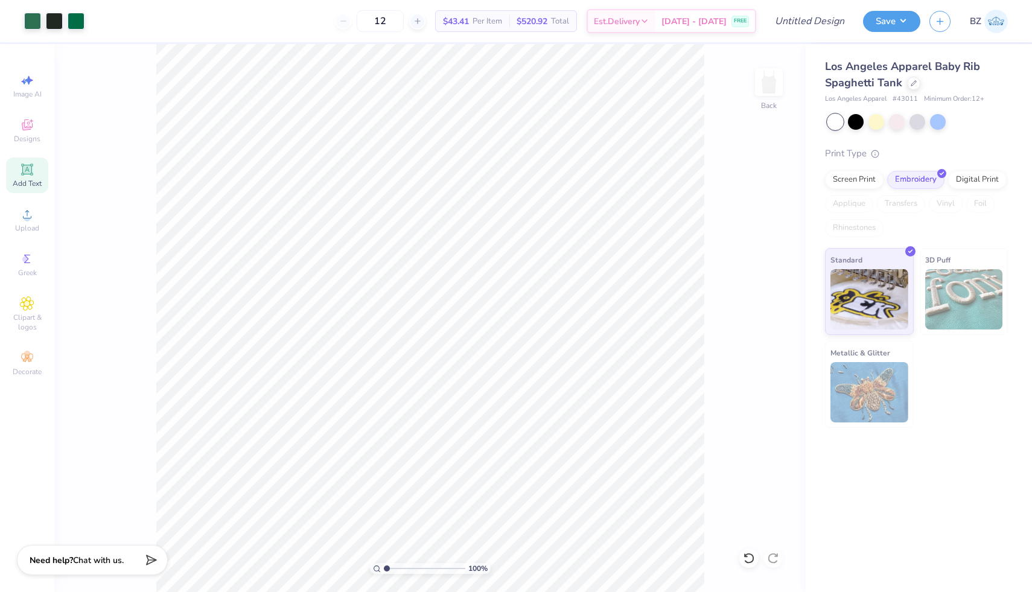
click at [25, 170] on icon at bounding box center [27, 169] width 14 height 14
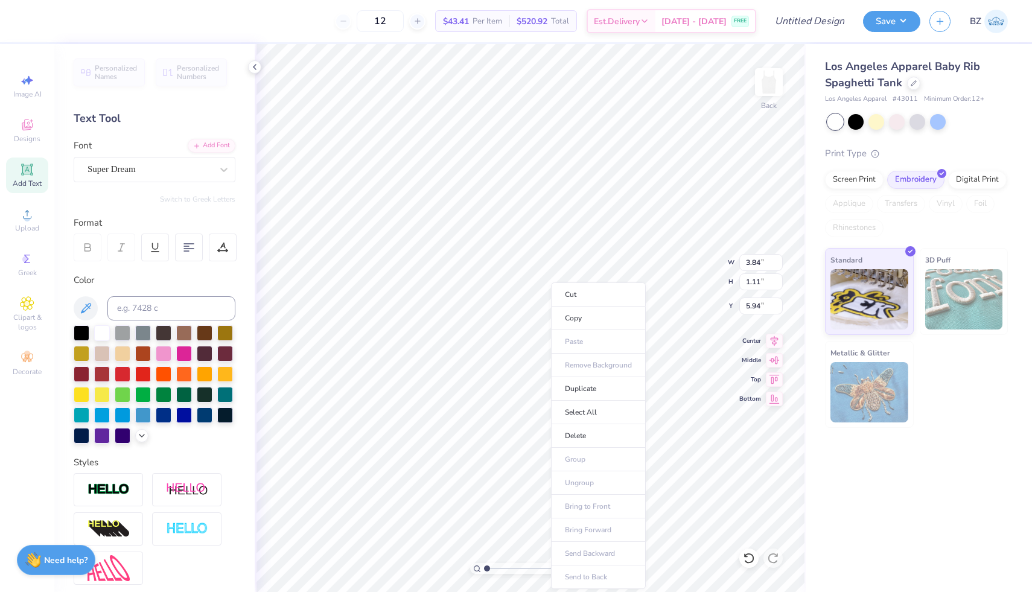
click at [590, 344] on ul "Cut Copy Paste Remove Background Duplicate Select All Delete Group Ungroup Brin…" at bounding box center [598, 435] width 95 height 306
type input "5.62"
type input "9.29"
type input "2.10"
type input "4.02"
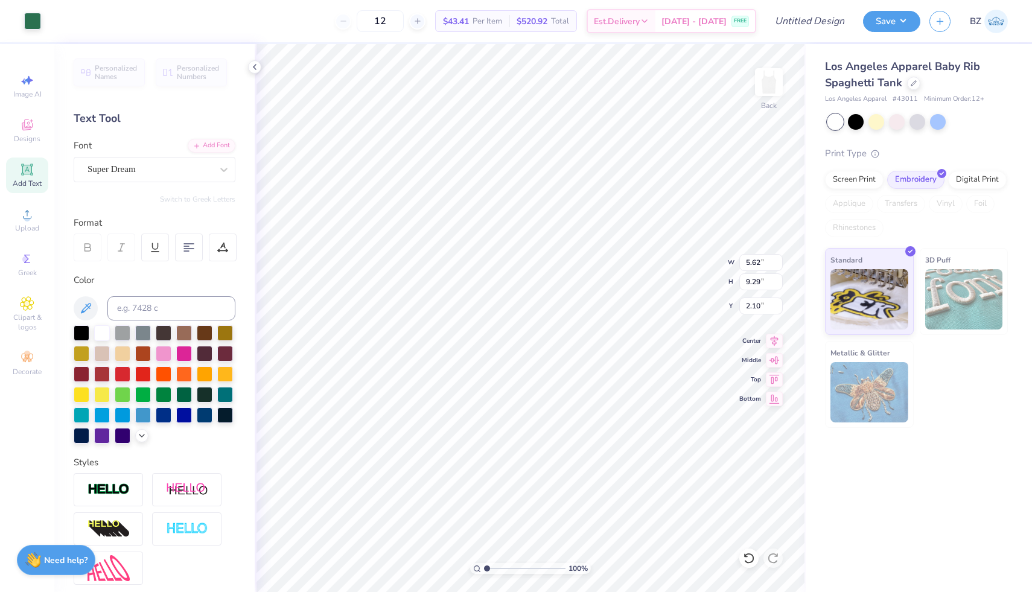
type input "6.65"
type input "4.75"
click at [744, 555] on icon at bounding box center [745, 555] width 2 height 2
type input "5.62"
type input "9.29"
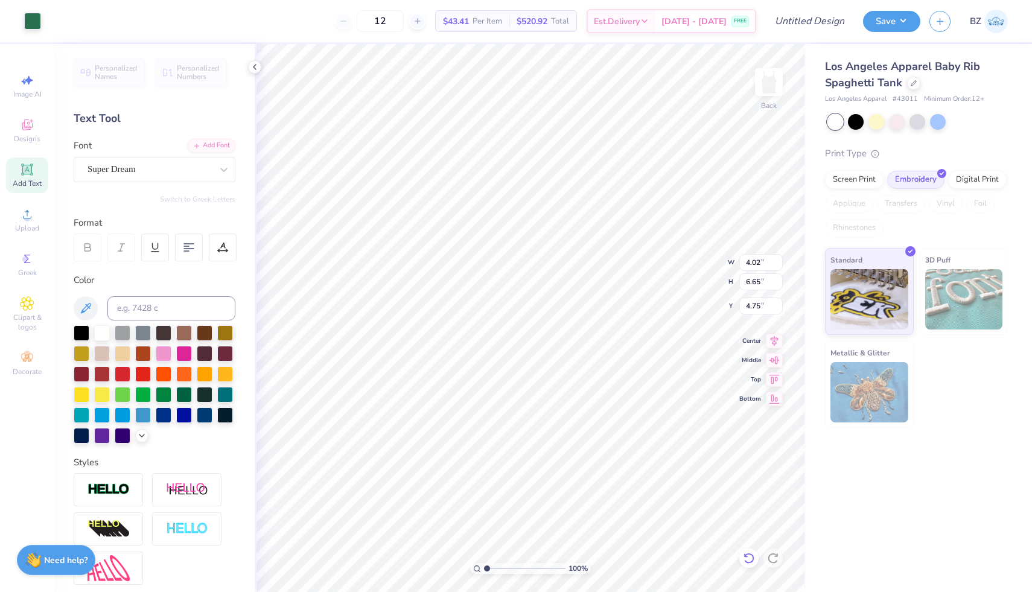
type input "2.10"
click at [618, 465] on li "Group" at bounding box center [629, 460] width 95 height 24
type input "2.81"
type input "4.64"
type input "2.18"
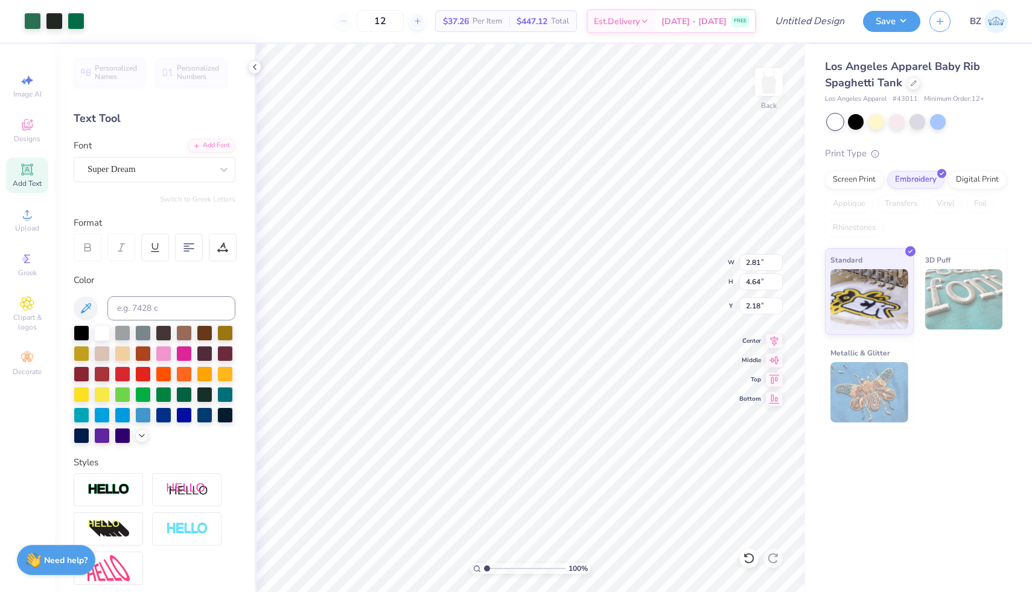
type input "2.35"
type input "3.89"
type input "2.22"
type input "3.67"
type input "1.49"
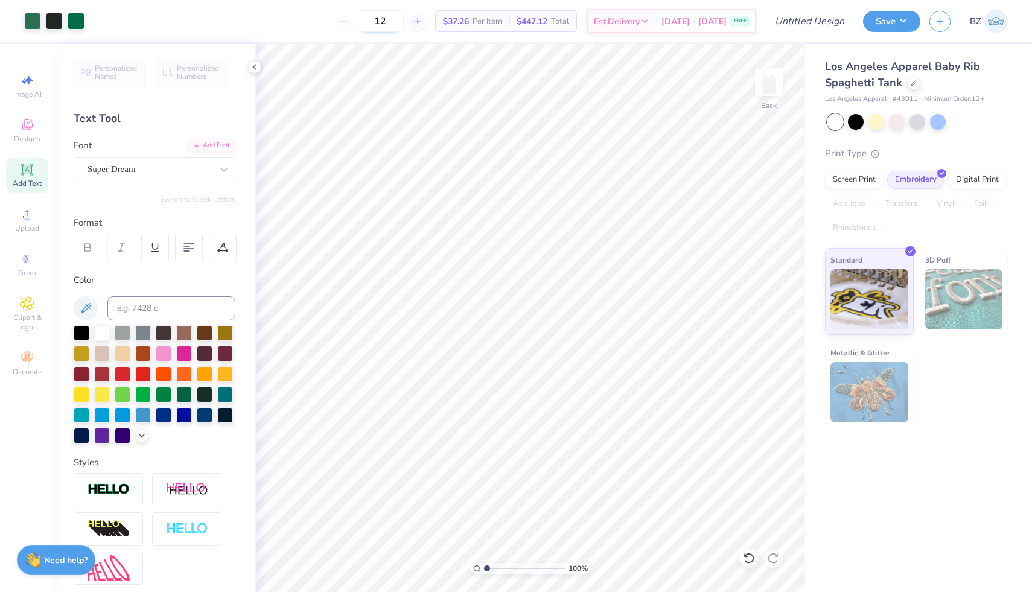
click at [399, 22] on input "12" at bounding box center [380, 21] width 47 height 22
type input "1"
type input "98"
click at [826, 27] on input "Design Title" at bounding box center [794, 21] width 118 height 24
type input "d"
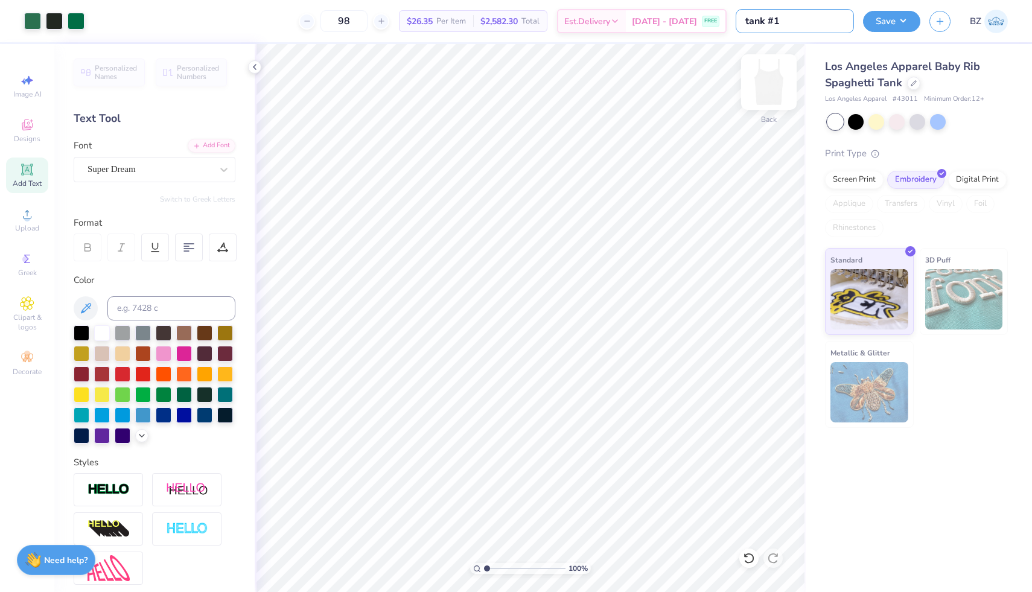
type input "tank #1"
click at [30, 377] on div "Decorate" at bounding box center [27, 364] width 42 height 36
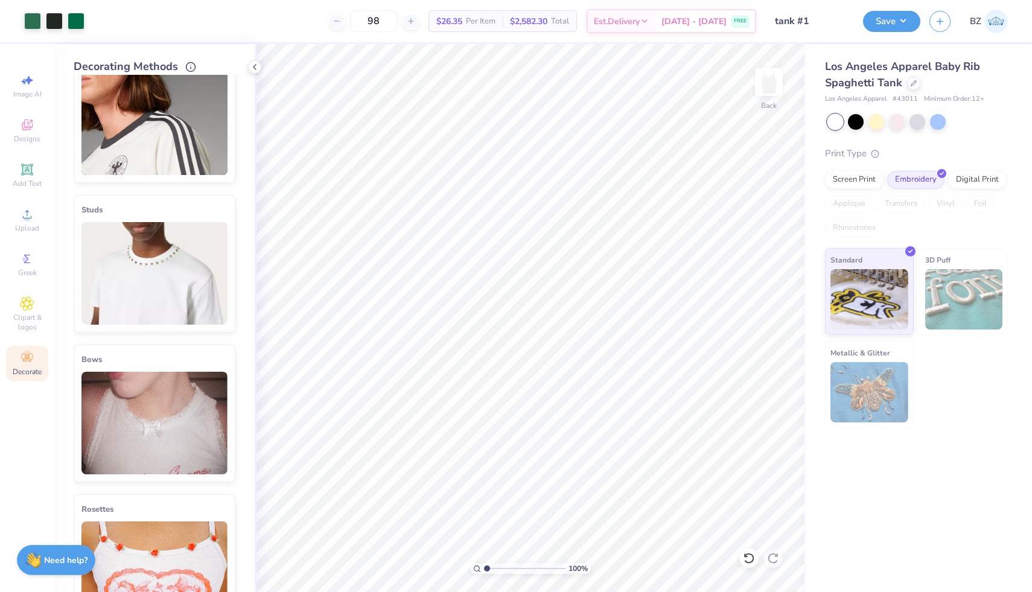
scroll to position [314, 0]
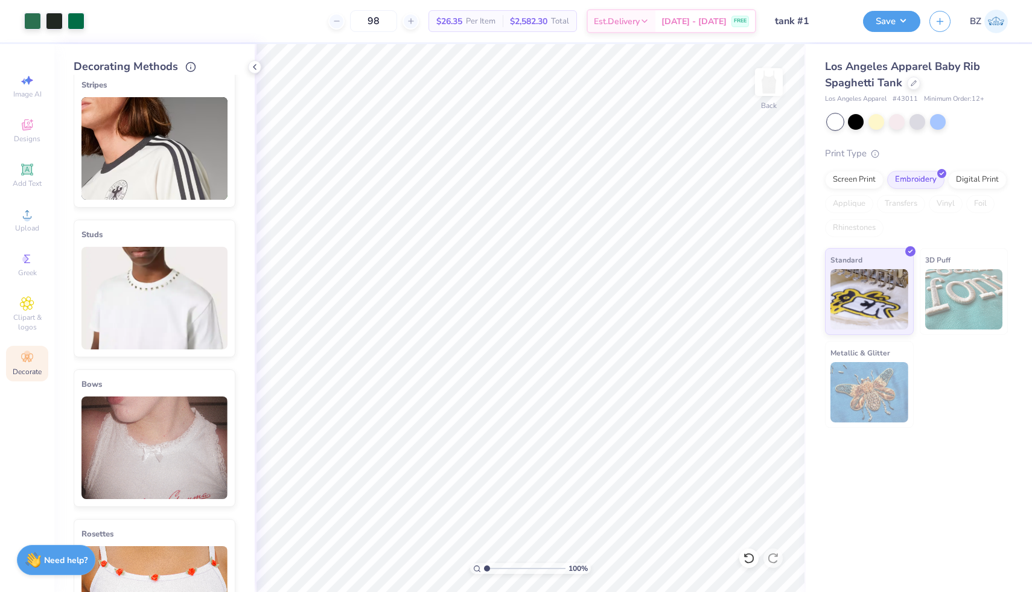
click at [172, 154] on img at bounding box center [154, 148] width 146 height 103
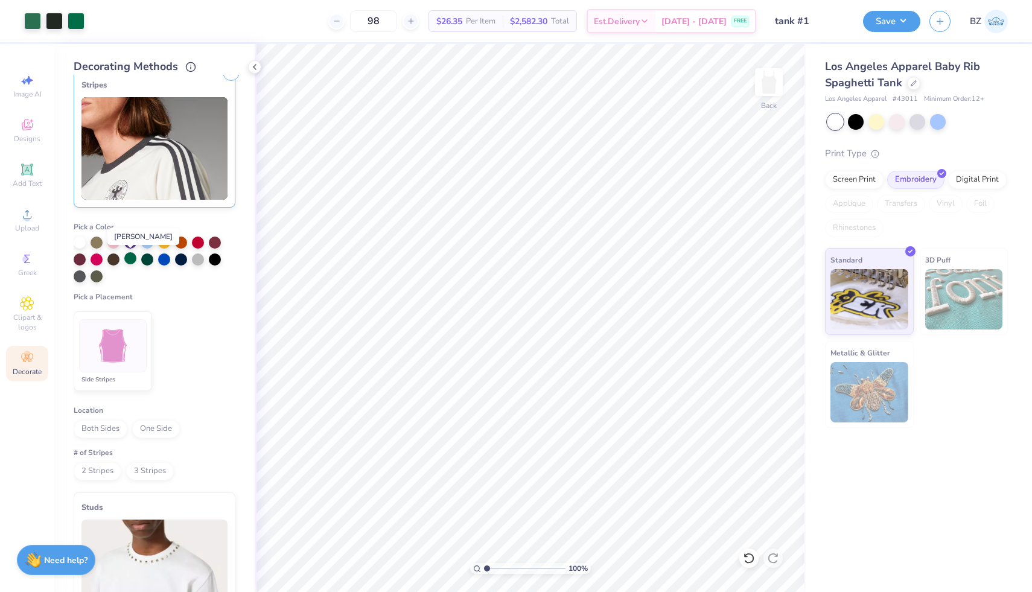
click at [130, 259] on div at bounding box center [130, 258] width 12 height 12
click at [140, 347] on div at bounding box center [113, 345] width 68 height 53
click at [111, 428] on span "Both Sides" at bounding box center [101, 429] width 54 height 18
click at [106, 471] on span "2 Stripes" at bounding box center [98, 471] width 48 height 18
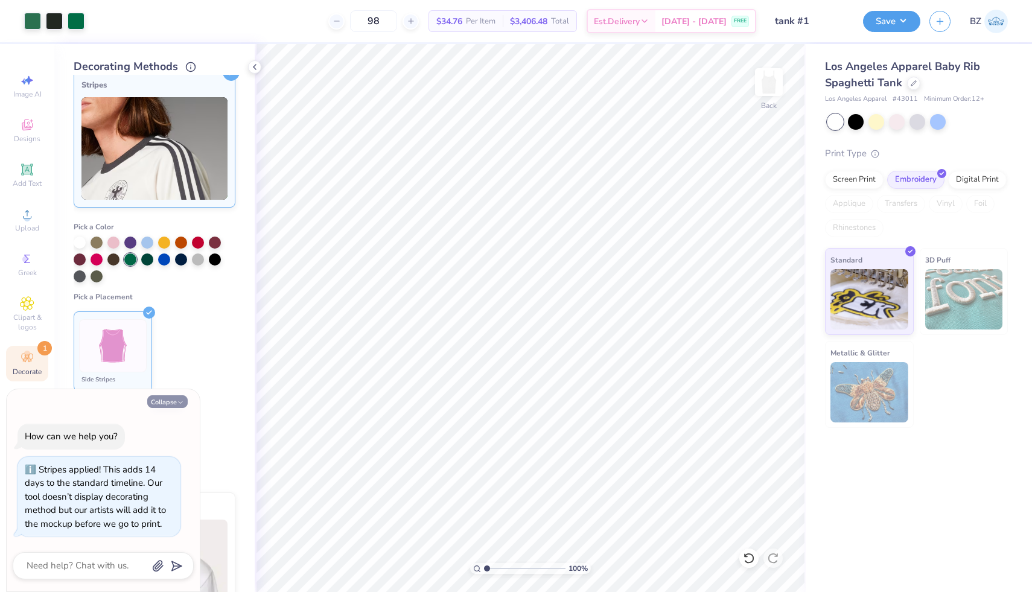
click at [169, 398] on button "Collapse" at bounding box center [167, 401] width 40 height 13
type textarea "x"
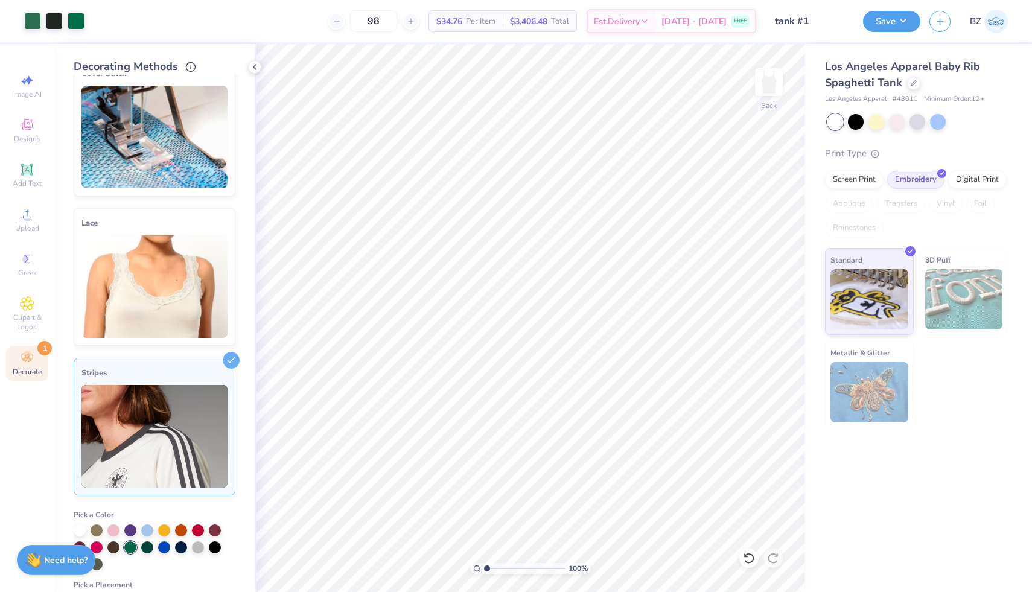
scroll to position [0, 0]
